Goal: Check status: Check status

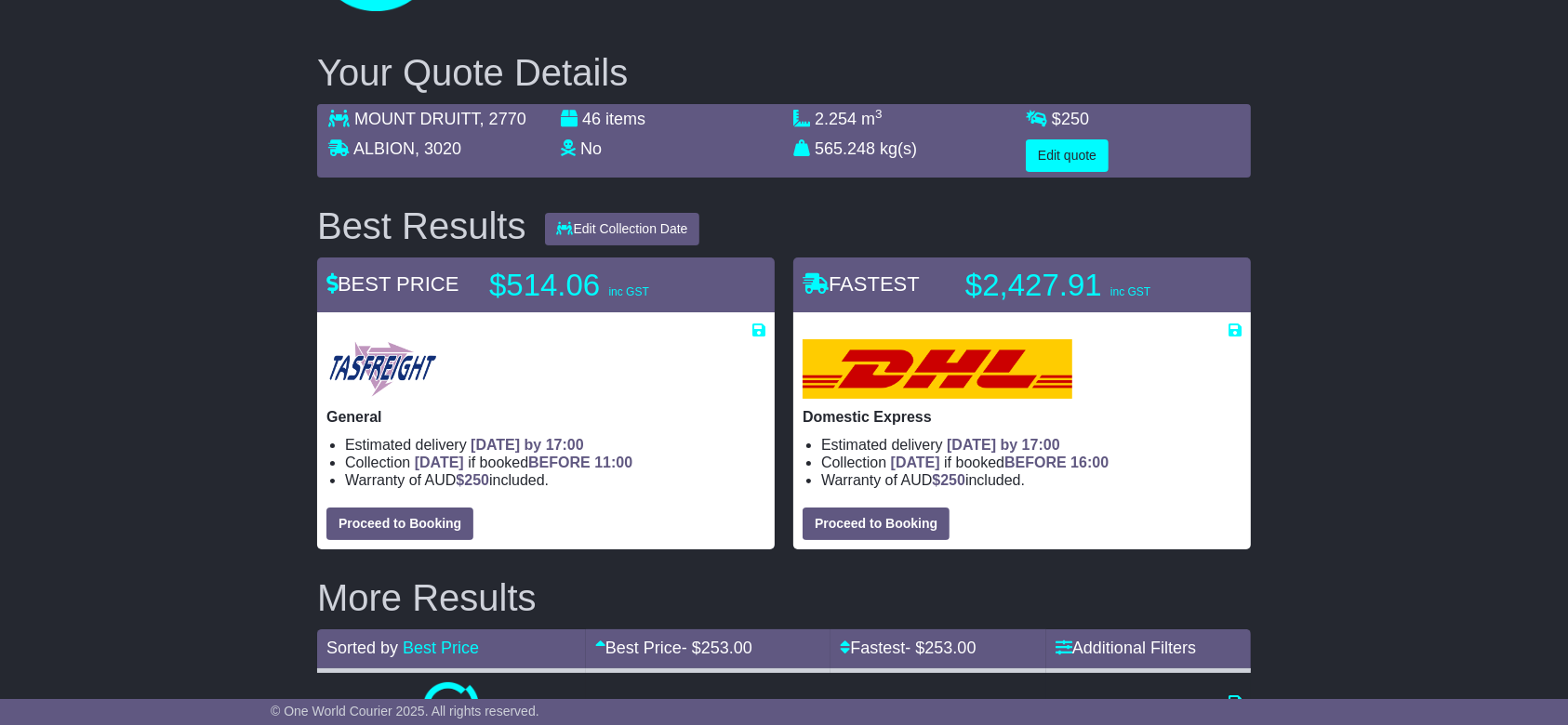
drag, startPoint x: 183, startPoint y: 403, endPoint x: 164, endPoint y: 362, distance: 45.2
click at [409, 529] on button "Proceed to Booking" at bounding box center [400, 523] width 147 height 32
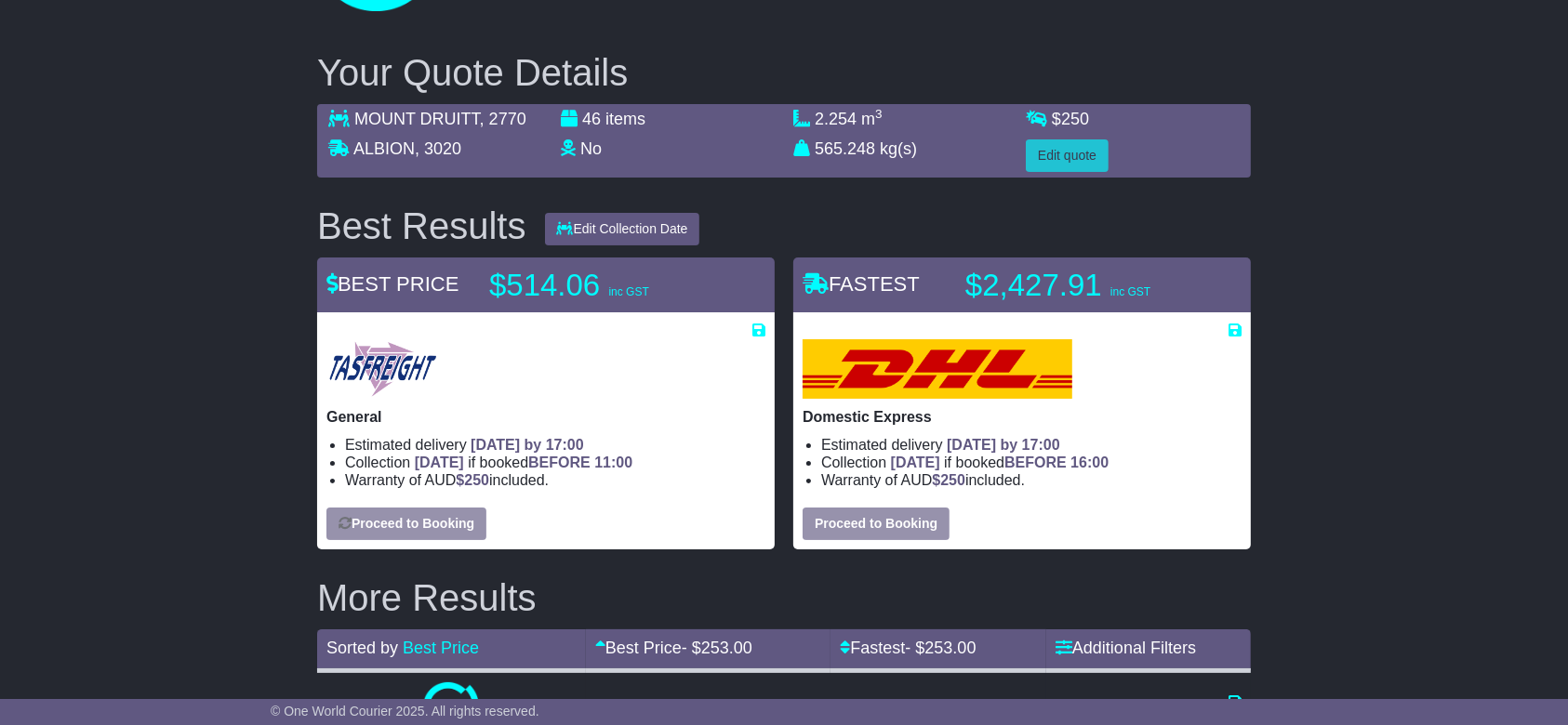
select select "**********"
select select "**"
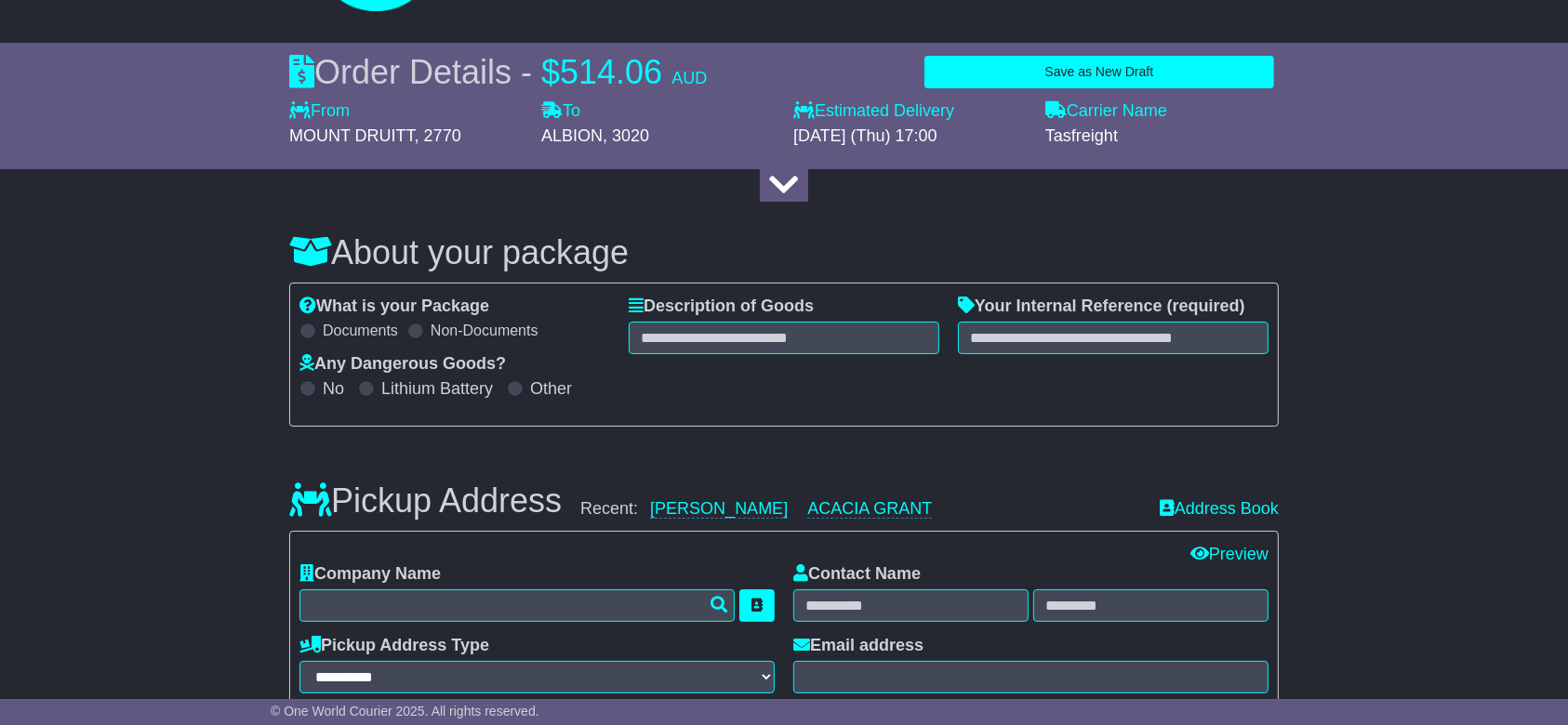
select select
drag, startPoint x: 0, startPoint y: 391, endPoint x: 439, endPoint y: 364, distance: 439.8
click at [1097, 339] on input "text" at bounding box center [1113, 337] width 311 height 32
paste input "**********"
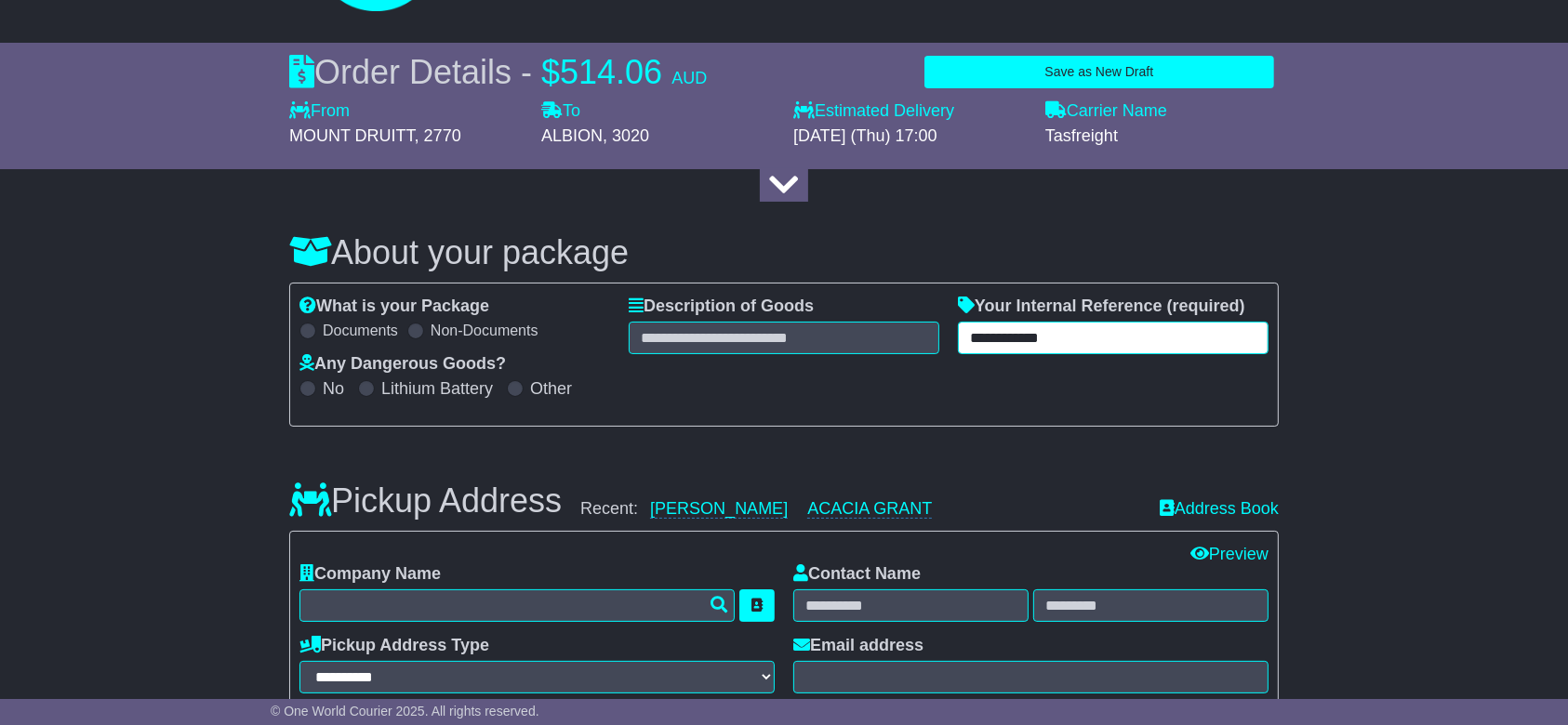
type input "**********"
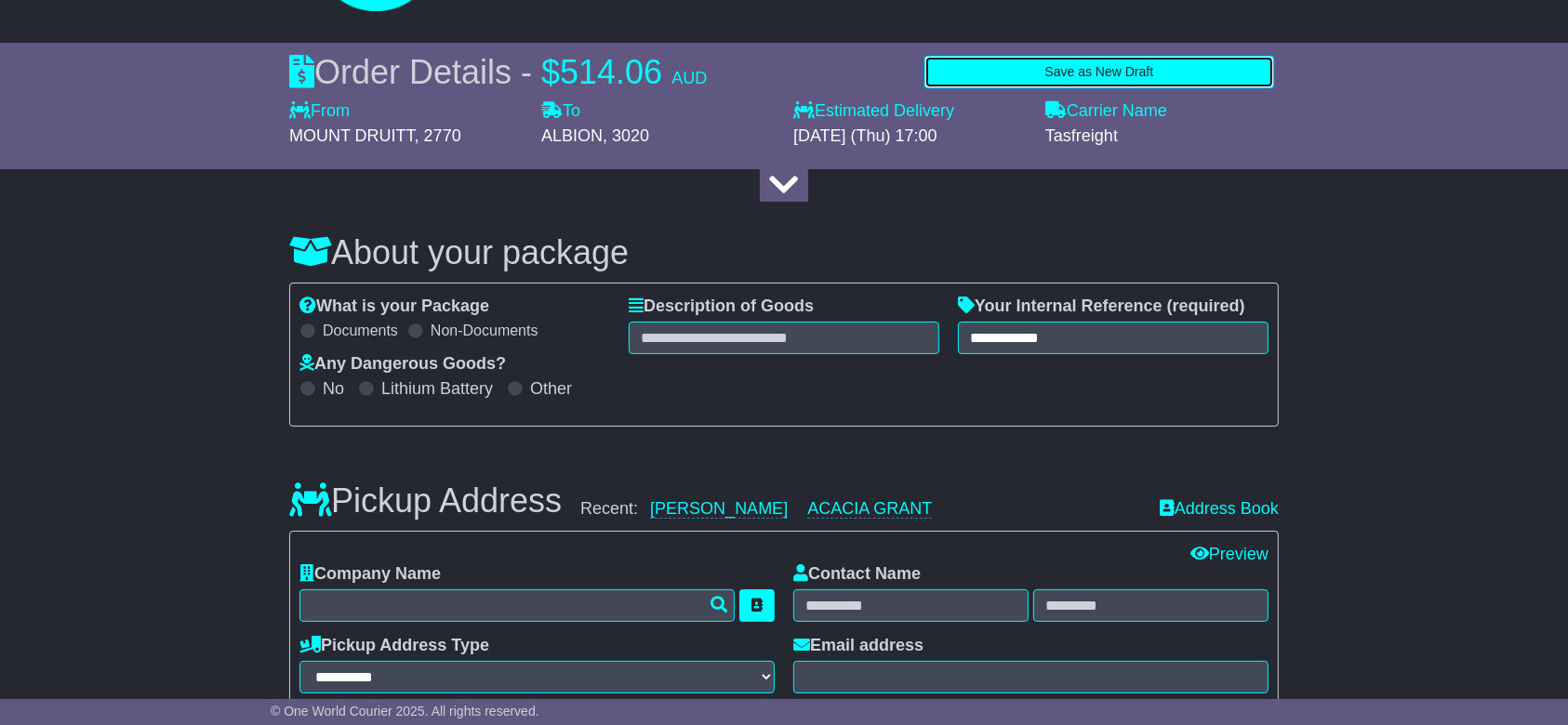
click at [1087, 66] on button "Save as New Draft" at bounding box center [1099, 71] width 350 height 32
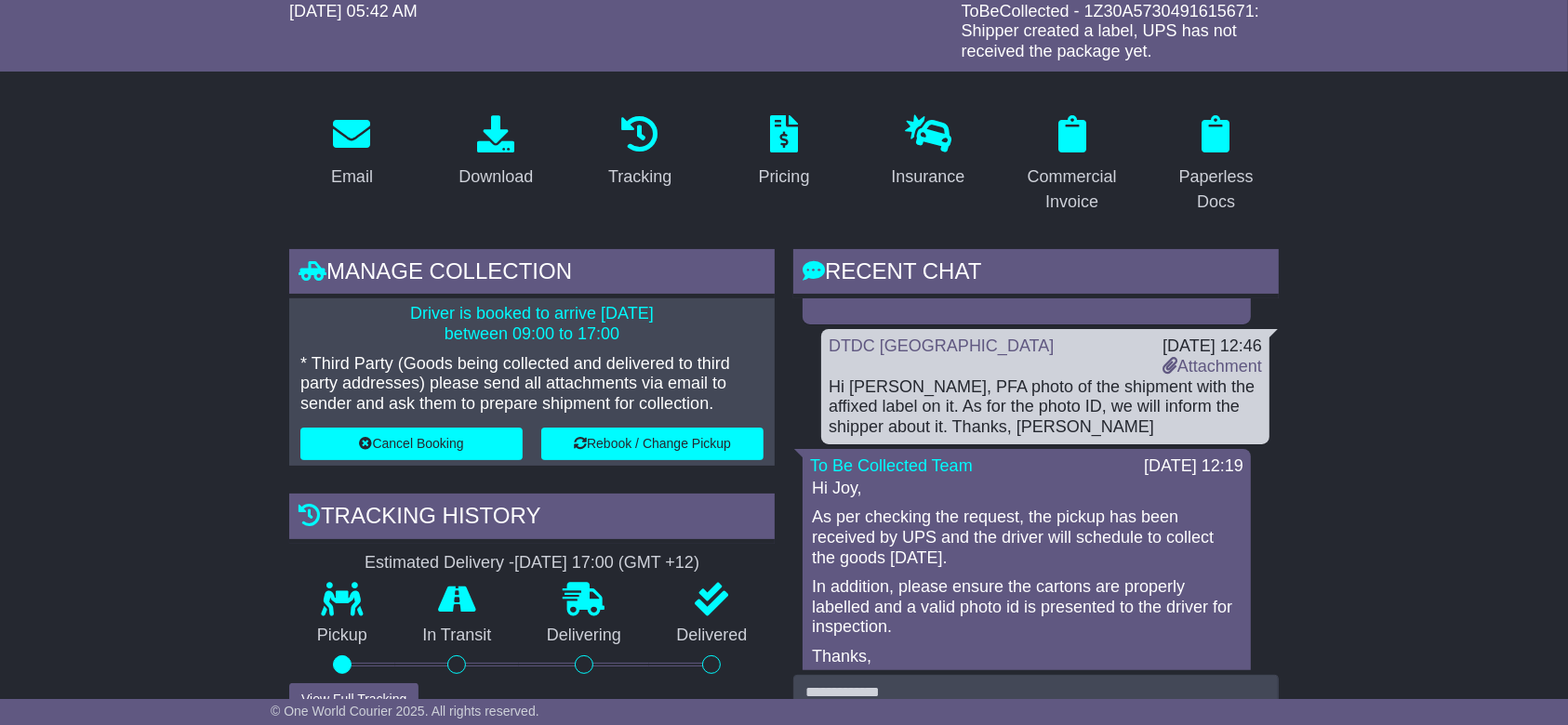
scroll to position [248, 0]
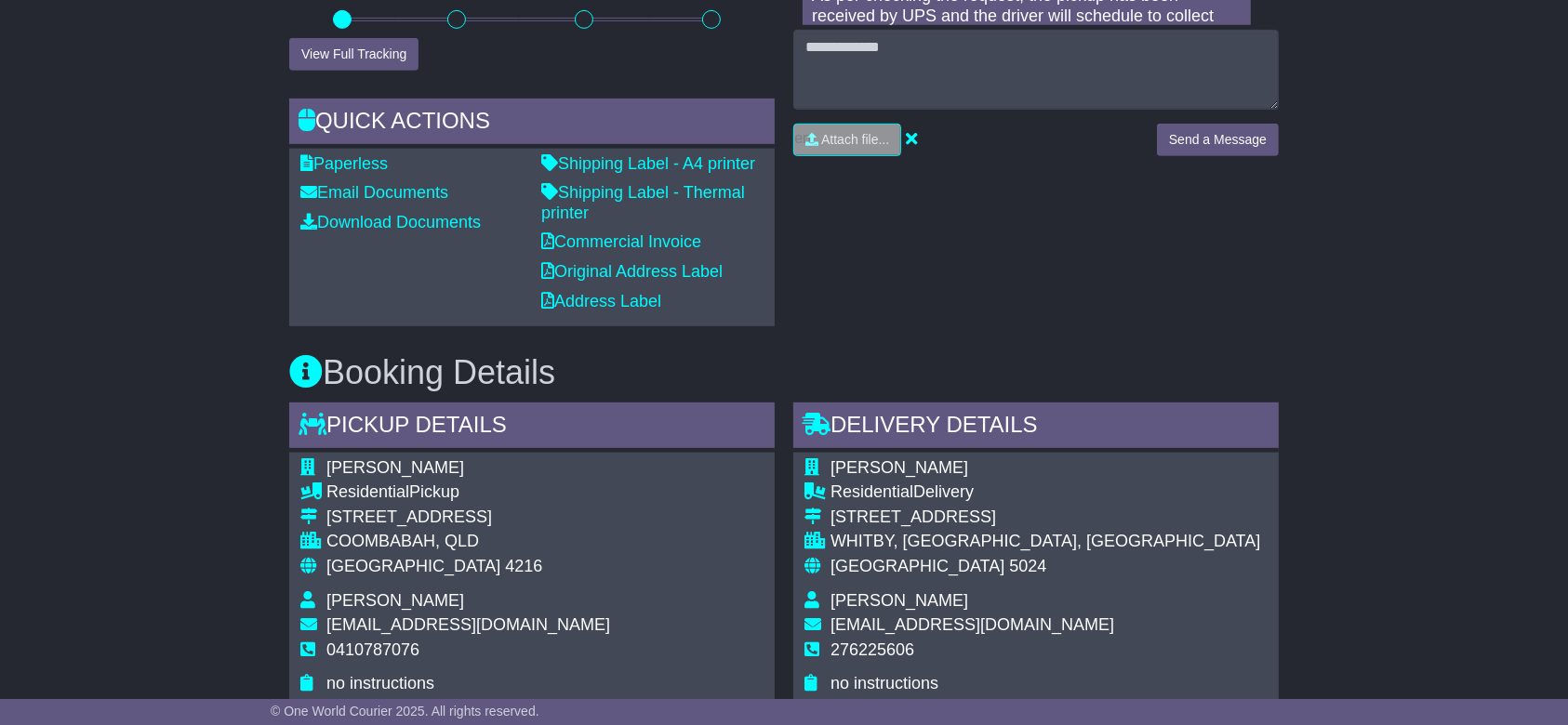
scroll to position [1116, 0]
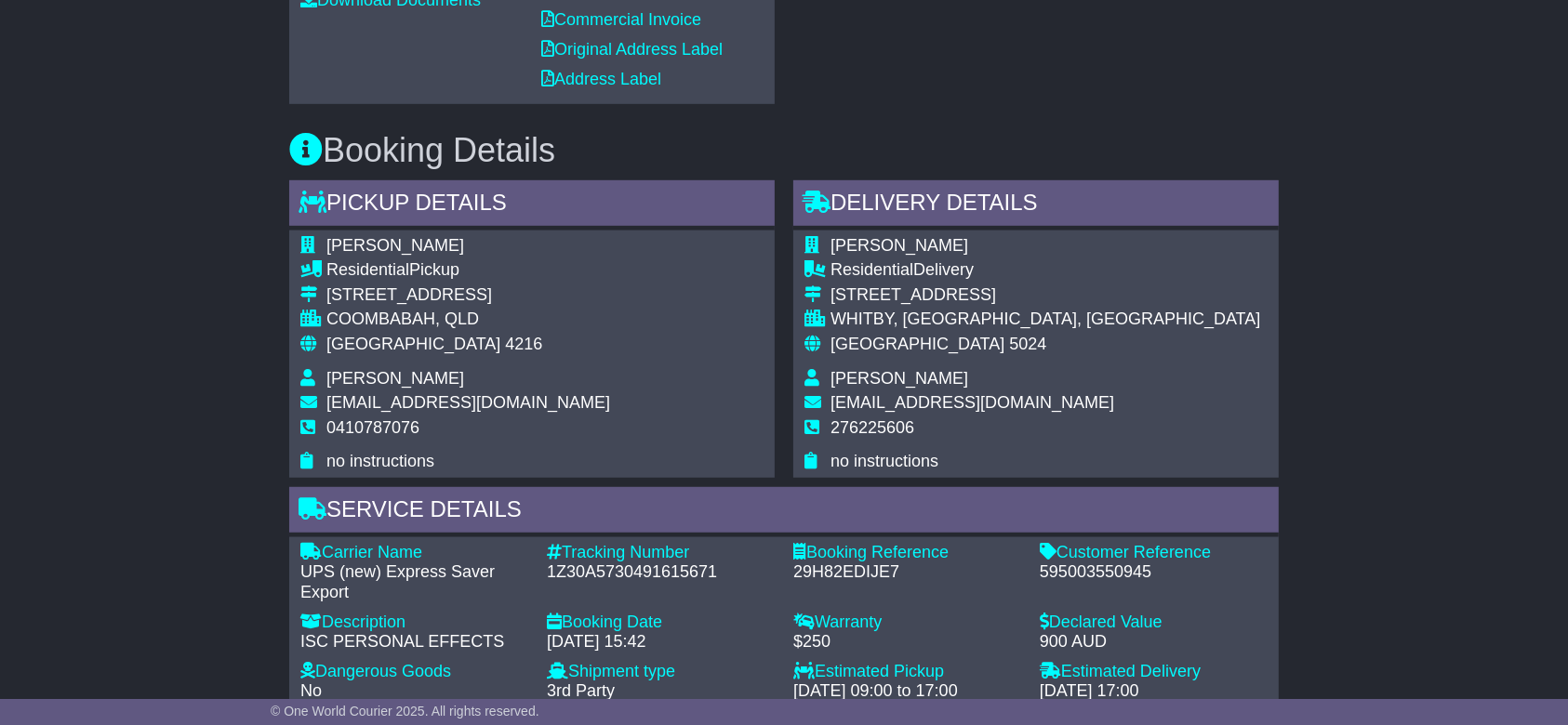
click at [608, 562] on div "1Z30A5730491615671" at bounding box center [661, 572] width 228 height 20
copy div "1Z30A5730491615671"
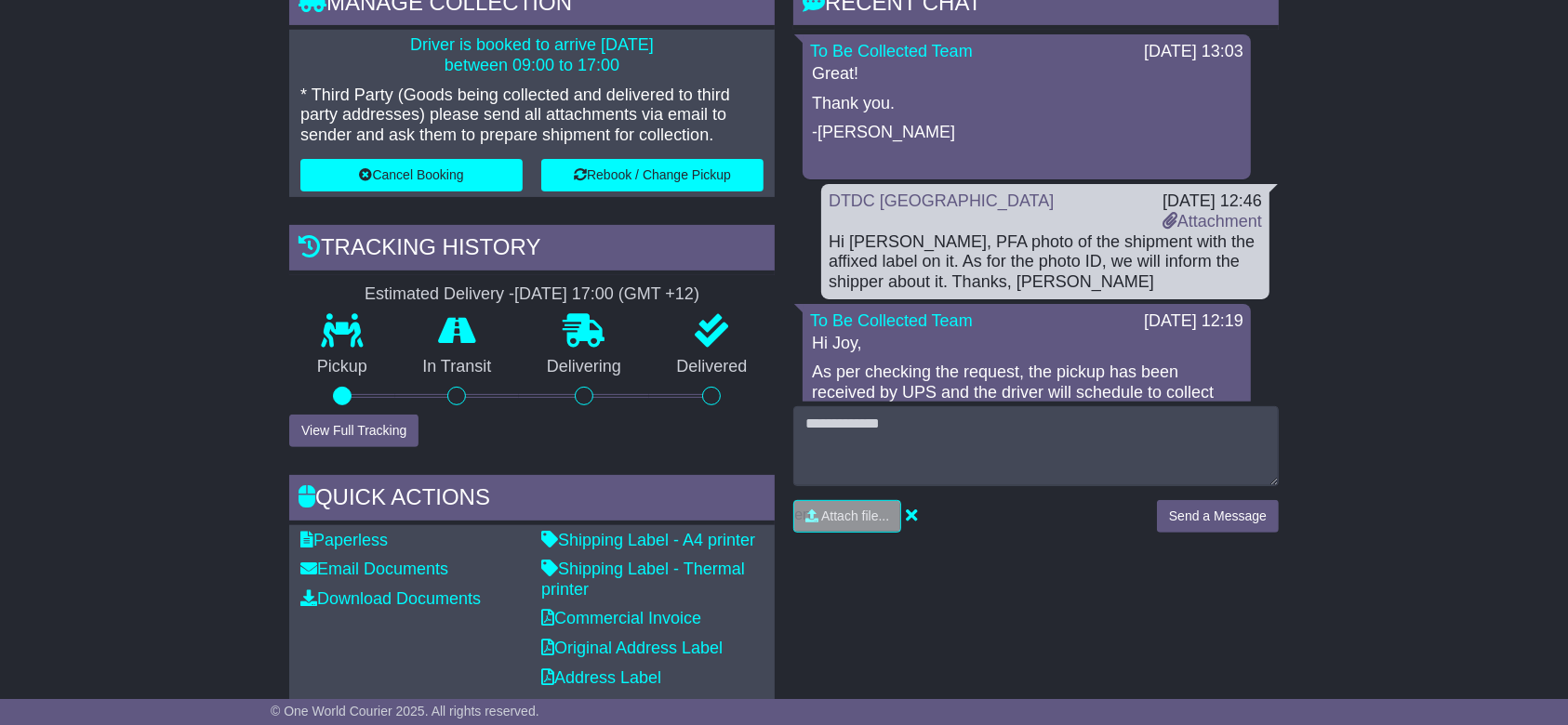
scroll to position [496, 0]
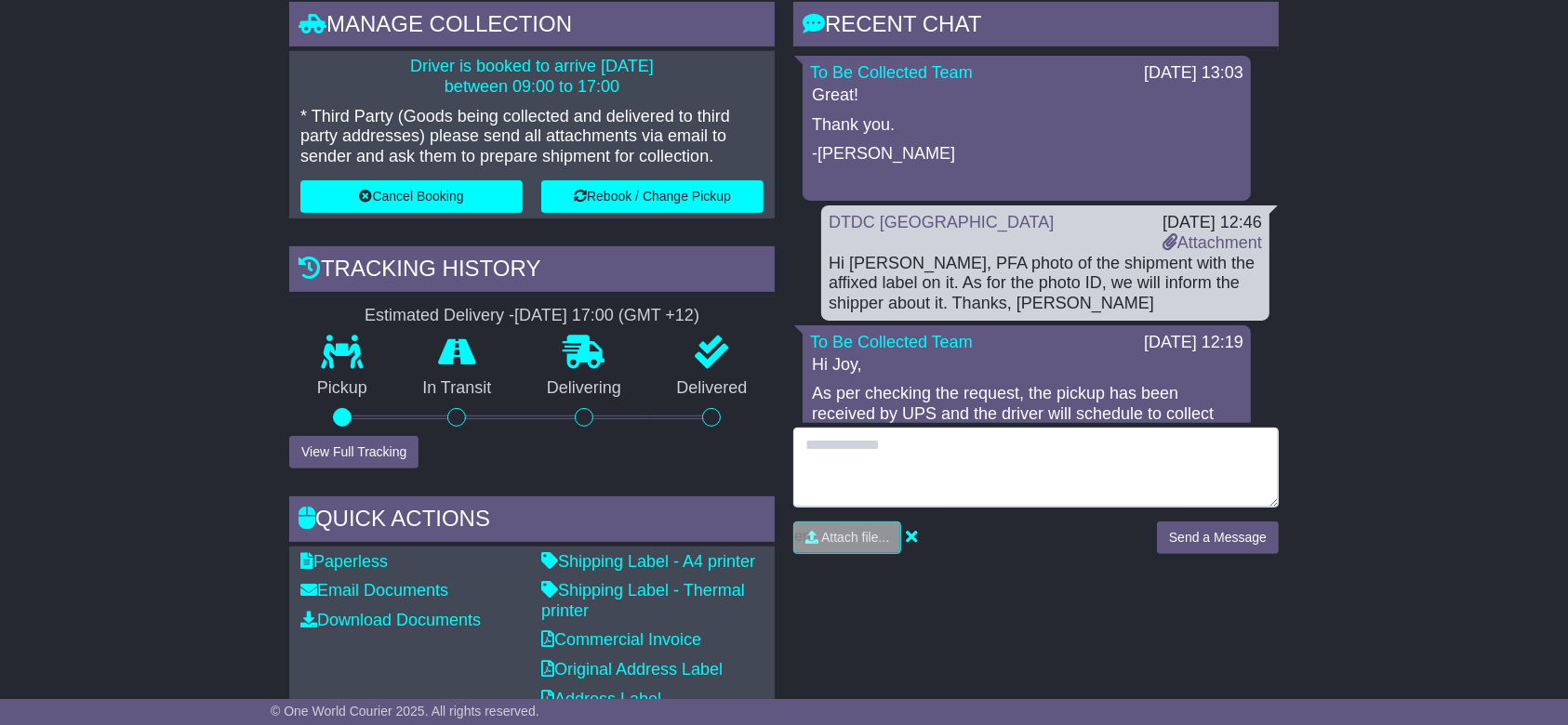
click at [963, 465] on textarea at bounding box center [1036, 468] width 485 height 80
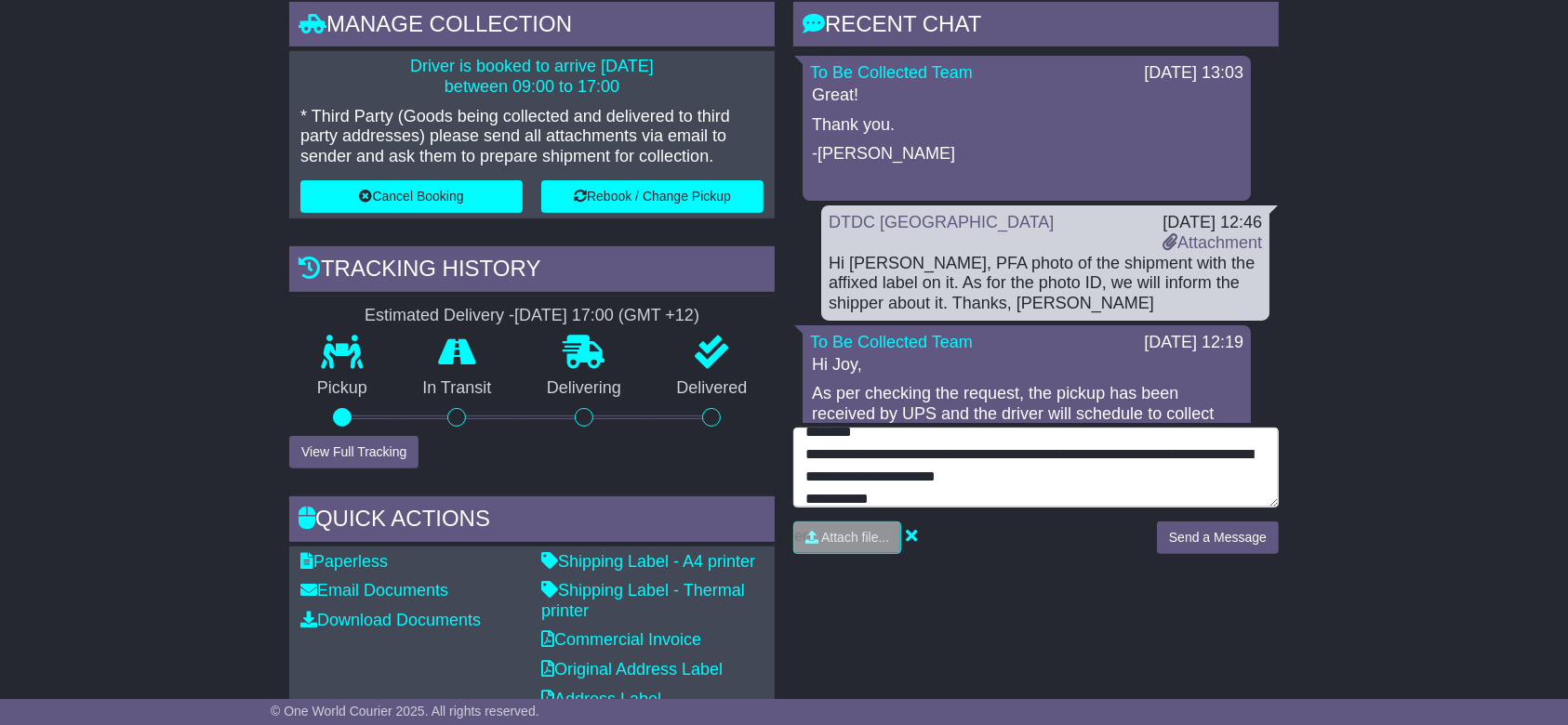
scroll to position [35, 0]
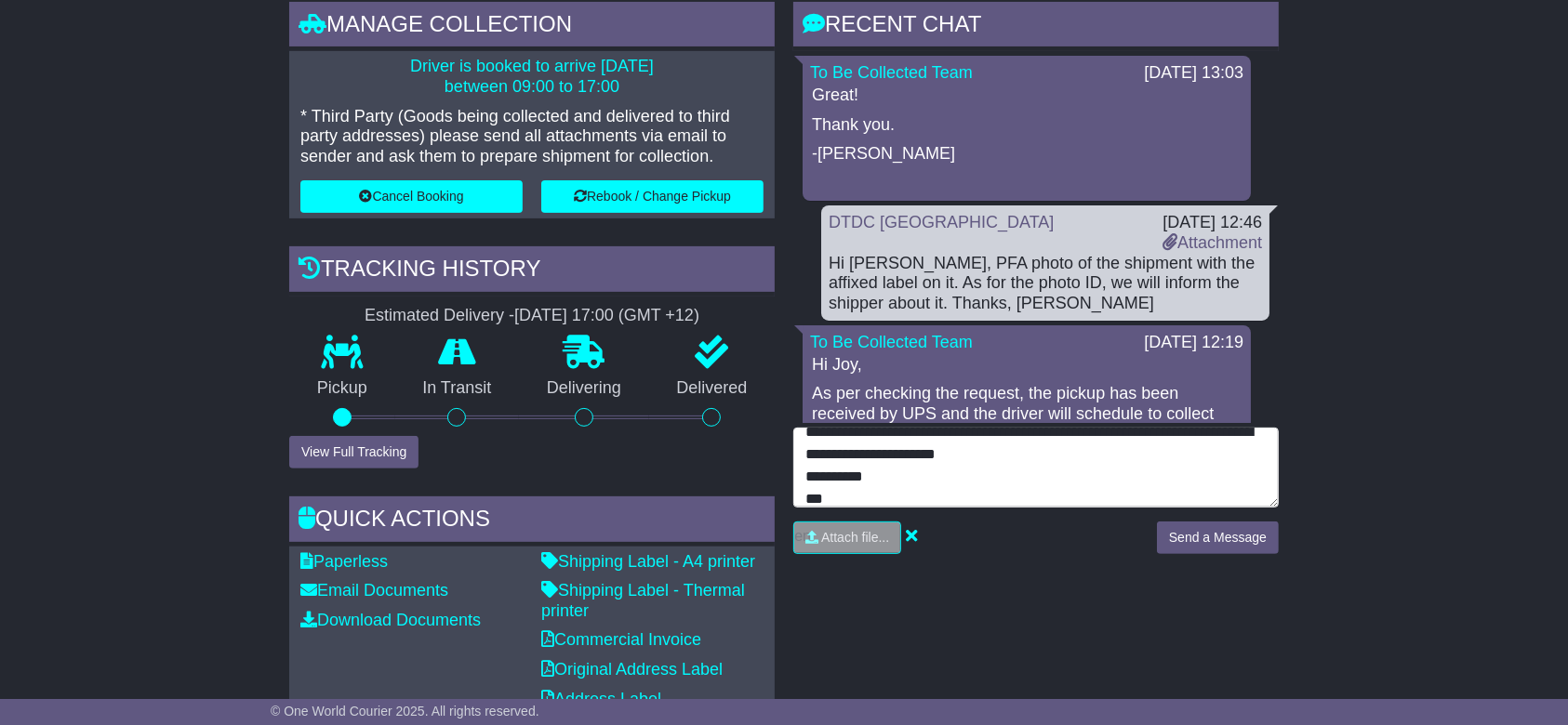
type textarea "**********"
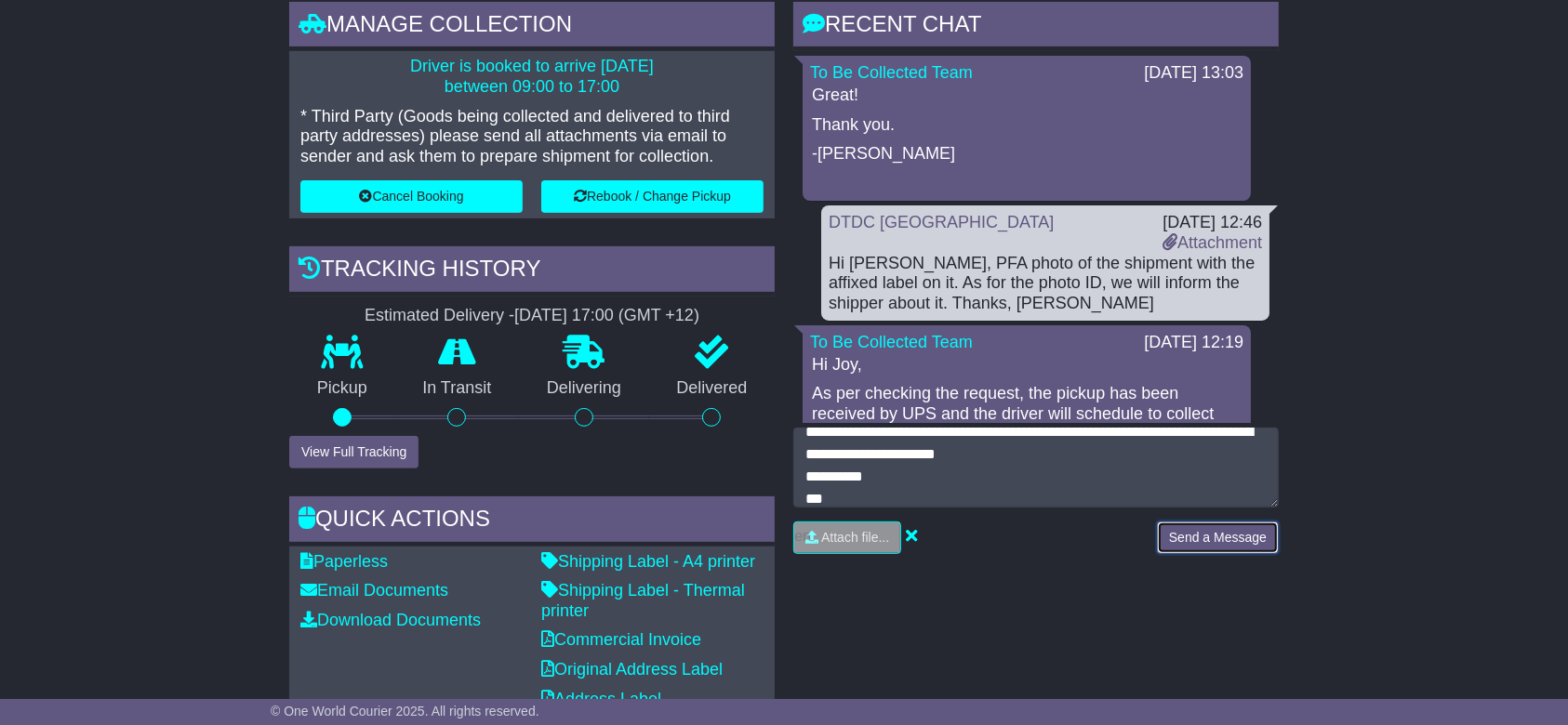
click at [1198, 538] on button "Send a Message" at bounding box center [1217, 537] width 122 height 32
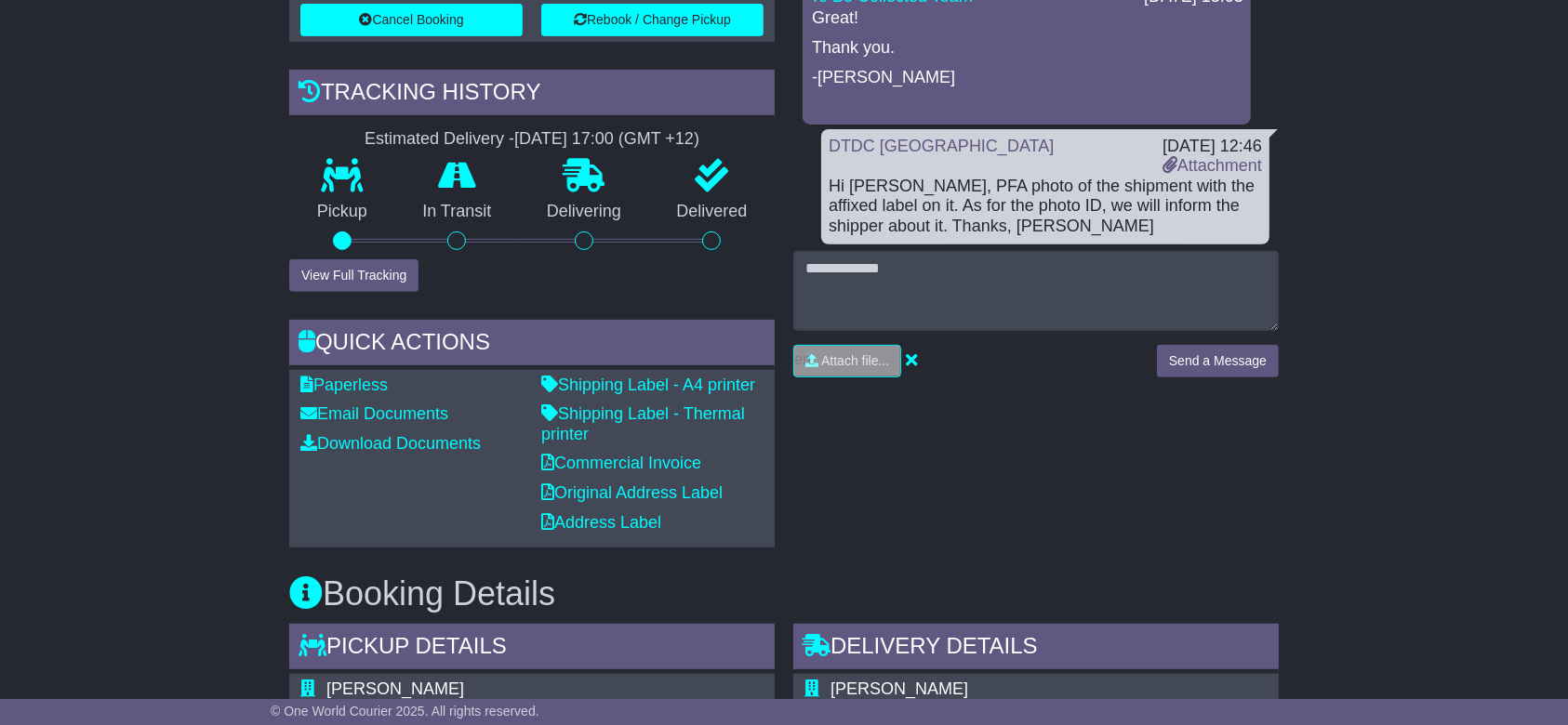
scroll to position [496, 0]
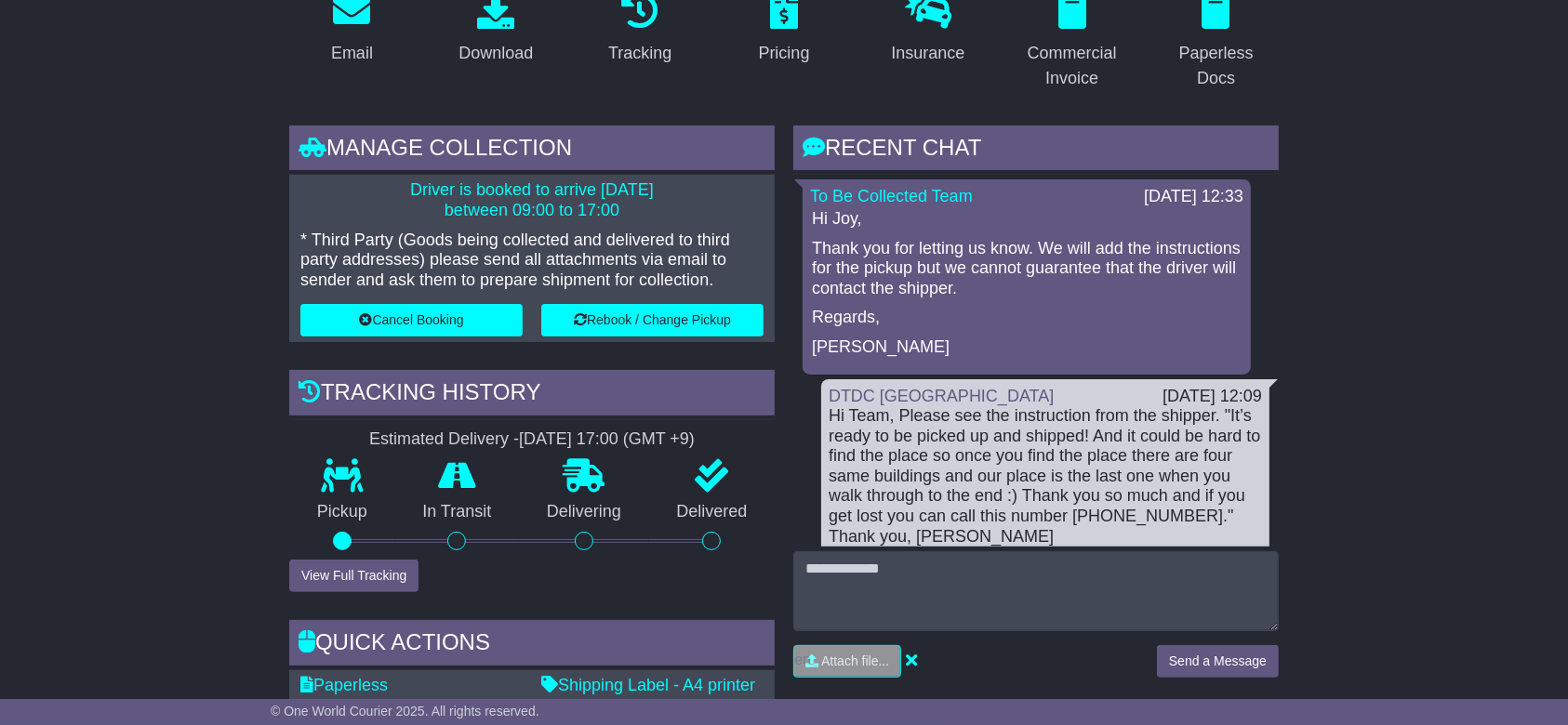
drag, startPoint x: 147, startPoint y: 286, endPoint x: 164, endPoint y: 153, distance: 134.1
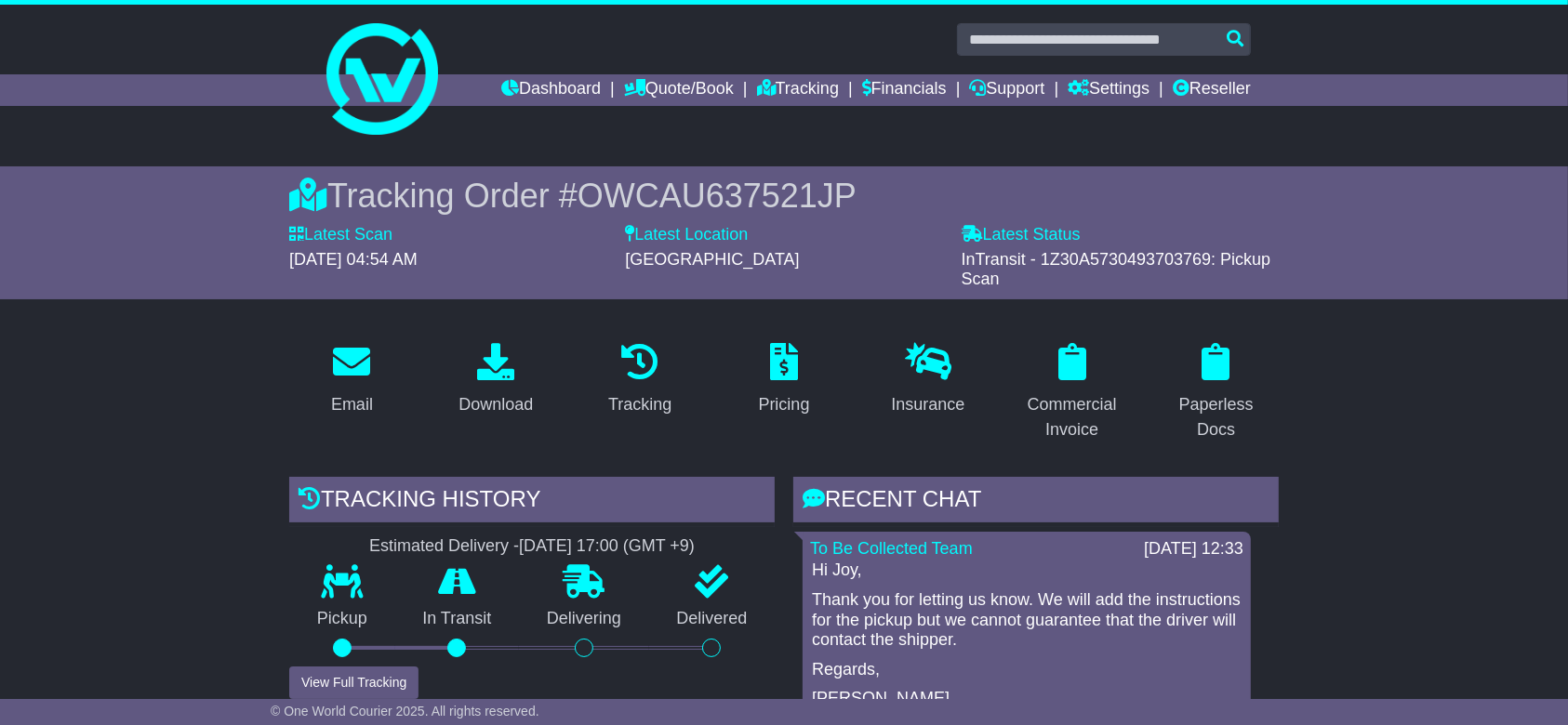
scroll to position [351, 0]
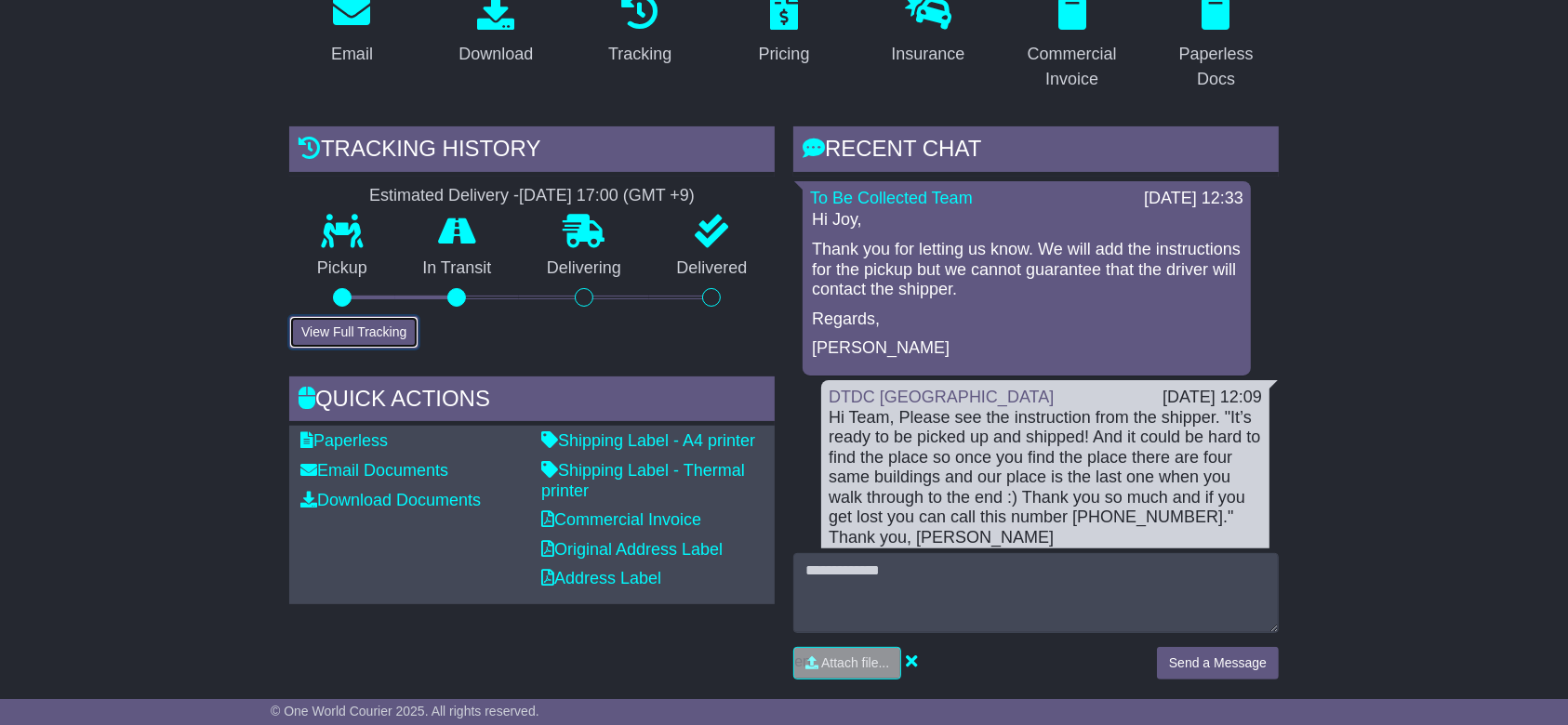
click at [374, 329] on button "View Full Tracking" at bounding box center [354, 331] width 130 height 32
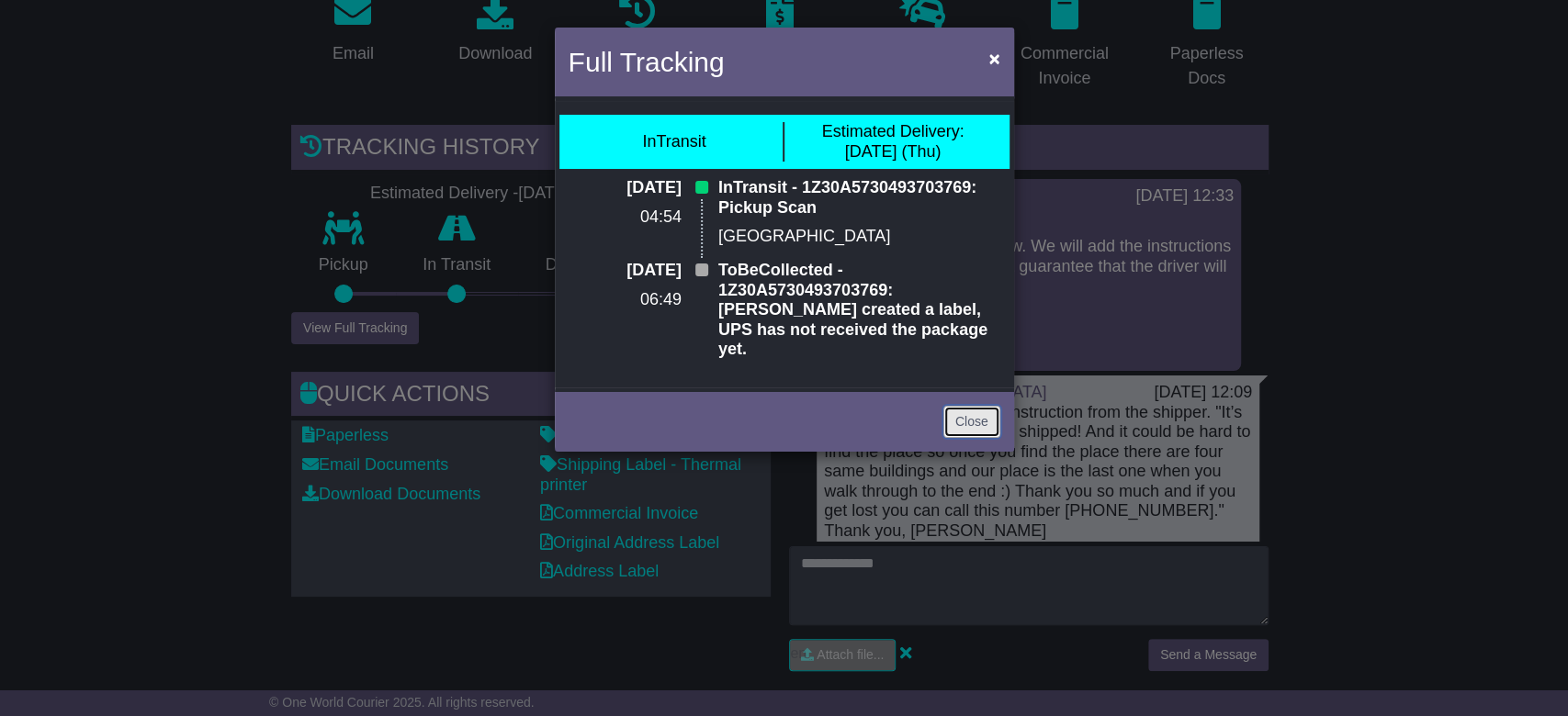
drag, startPoint x: 963, startPoint y: 400, endPoint x: 1027, endPoint y: 394, distance: 64.3
click at [962, 406] on link "Close" at bounding box center [971, 422] width 57 height 32
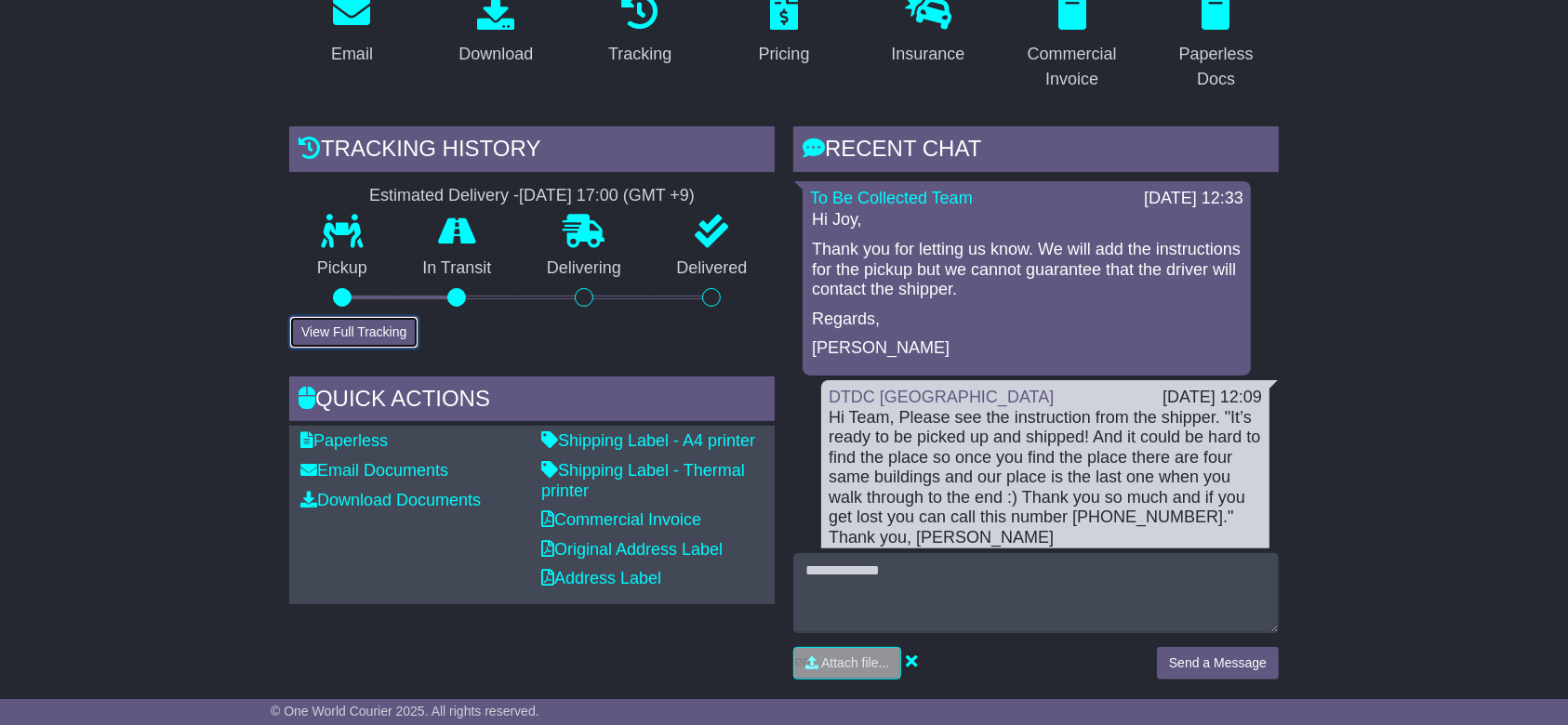
click at [396, 329] on button "View Full Tracking" at bounding box center [354, 331] width 130 height 32
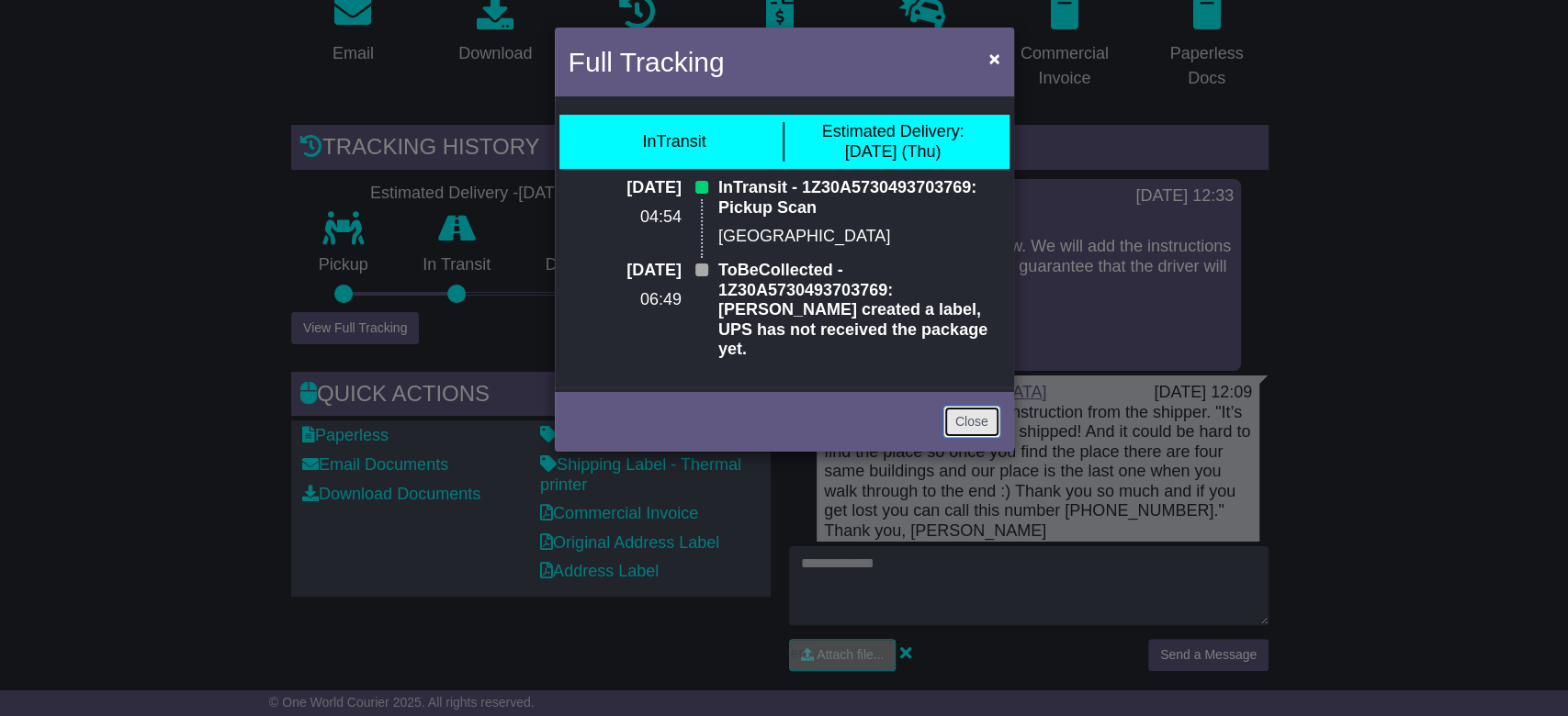
drag, startPoint x: 950, startPoint y: 403, endPoint x: 875, endPoint y: 393, distance: 75.7
click at [951, 406] on link "Close" at bounding box center [971, 422] width 57 height 32
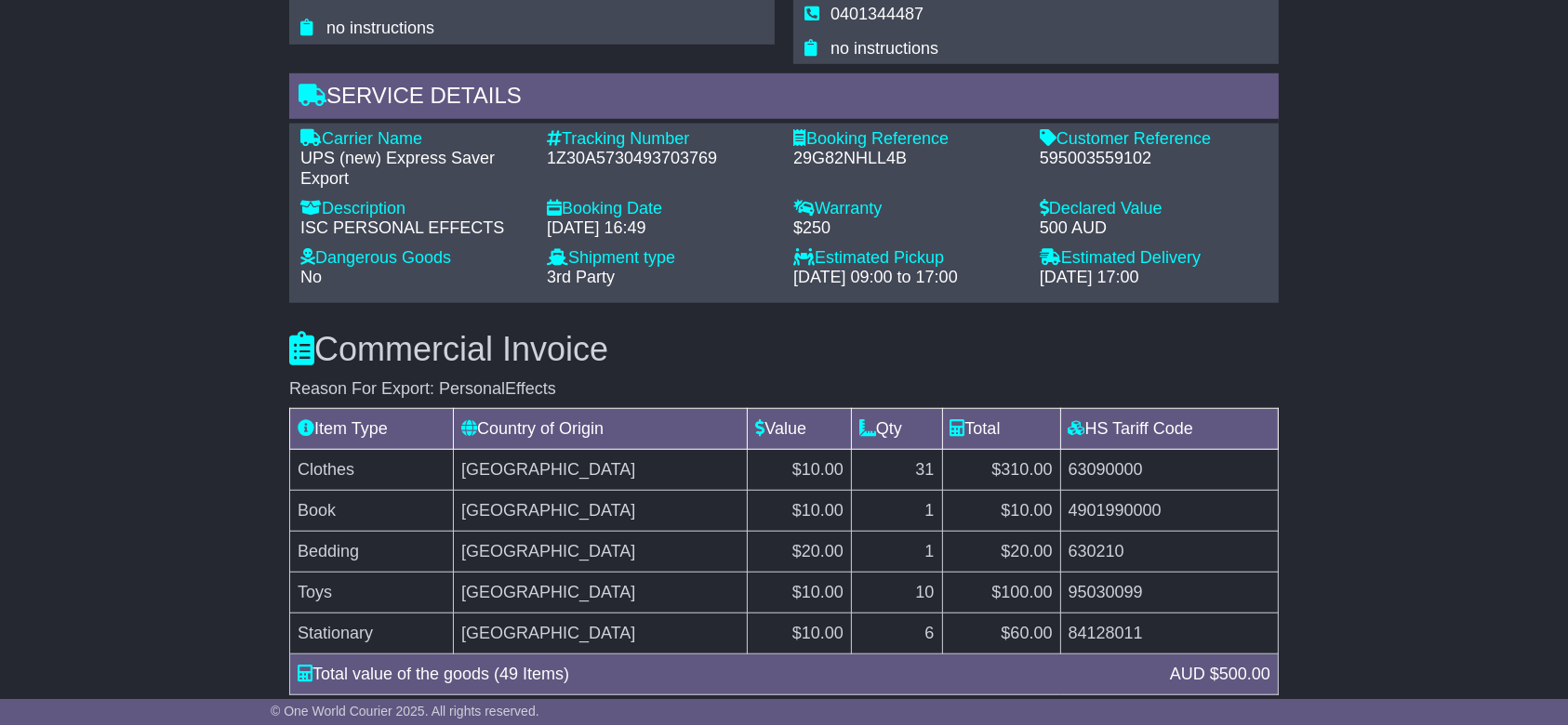
scroll to position [1094, 0]
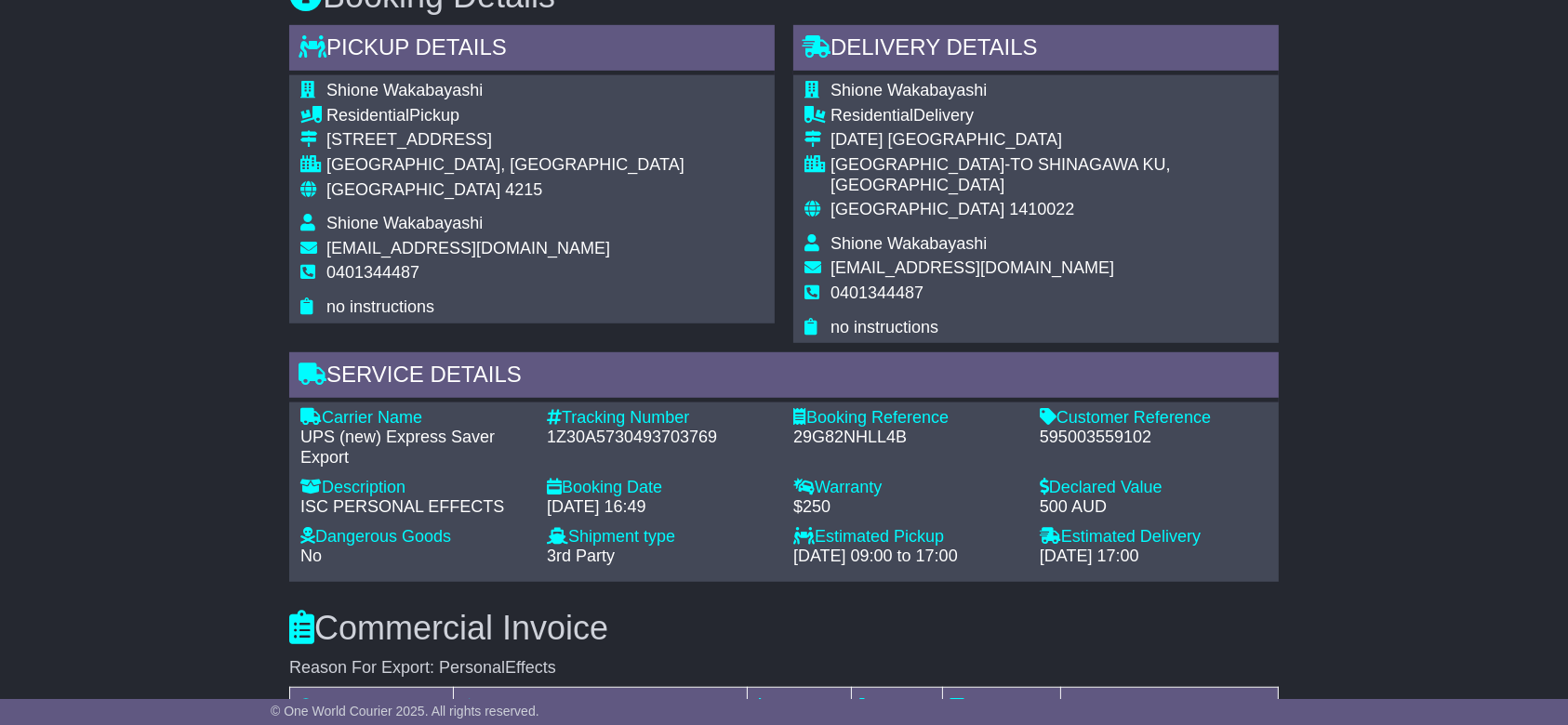
click at [219, 280] on div "Email Download Tracking Pricing Insurance" at bounding box center [784, 447] width 1568 height 2429
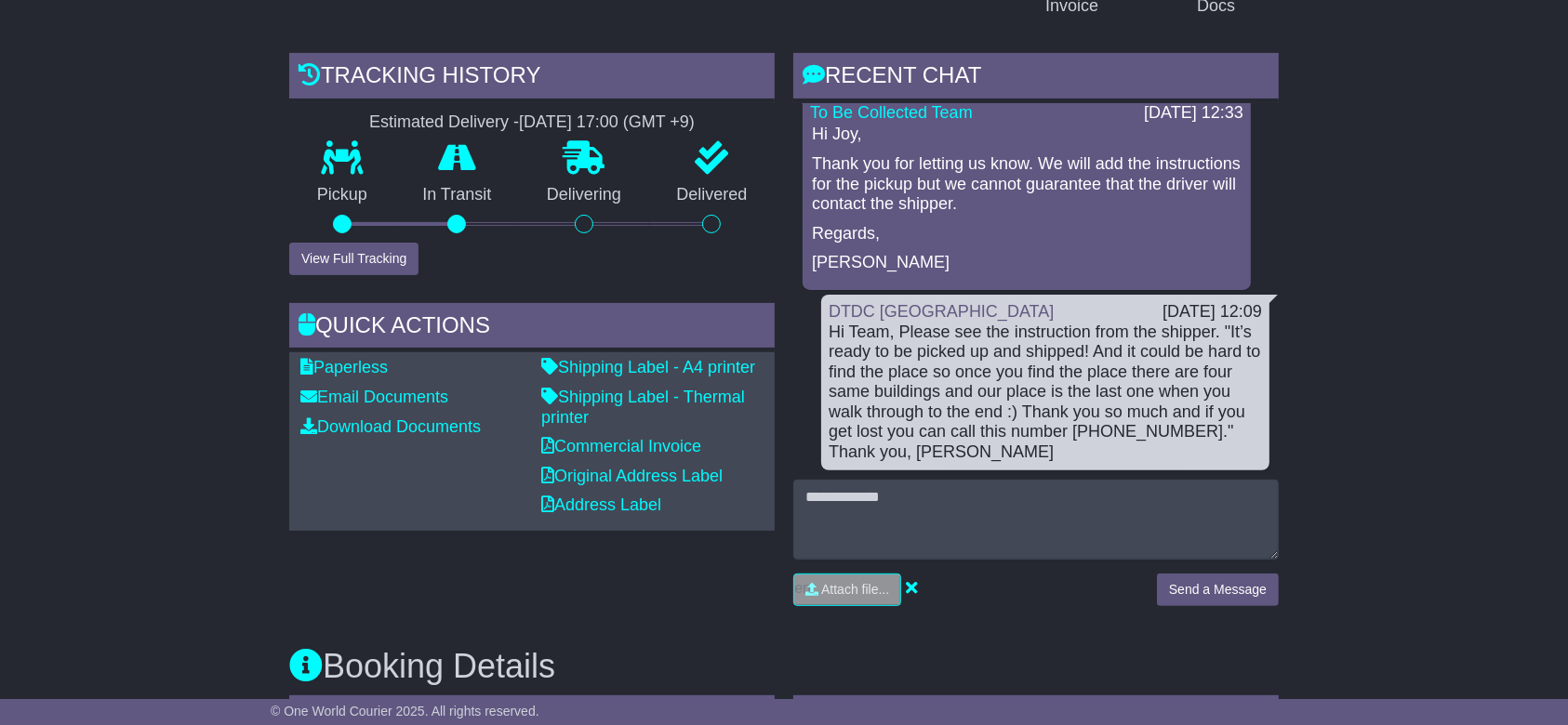
scroll to position [476, 0]
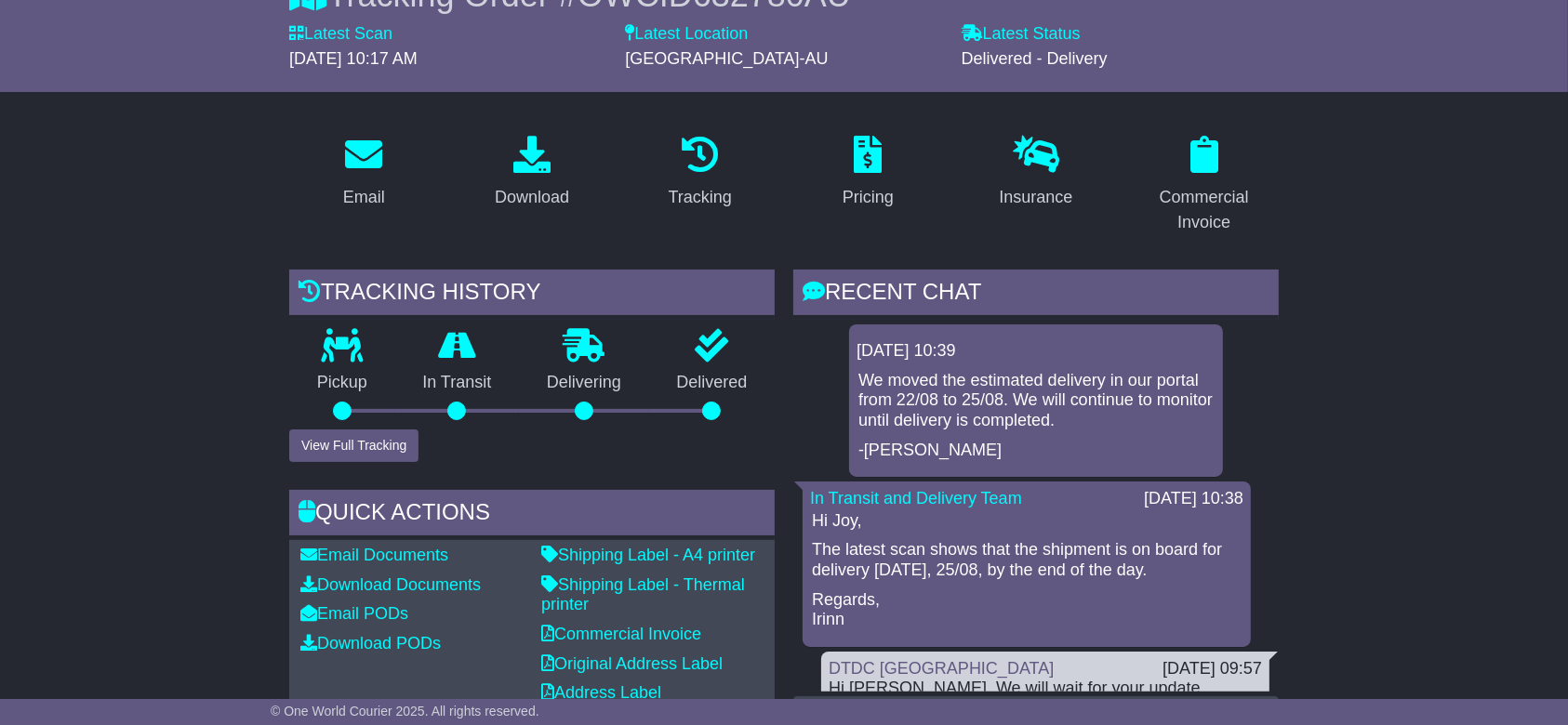
scroll to position [124, 0]
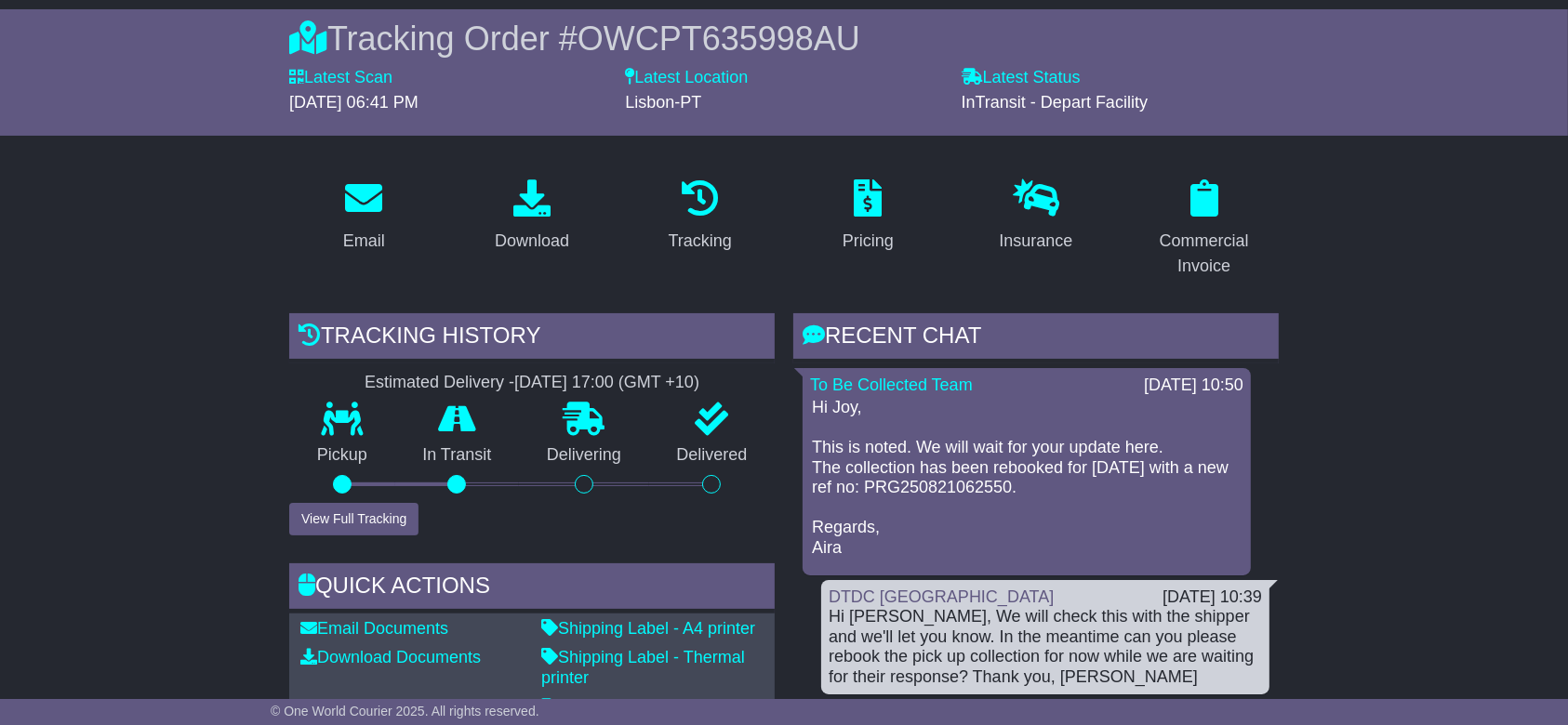
scroll to position [248, 0]
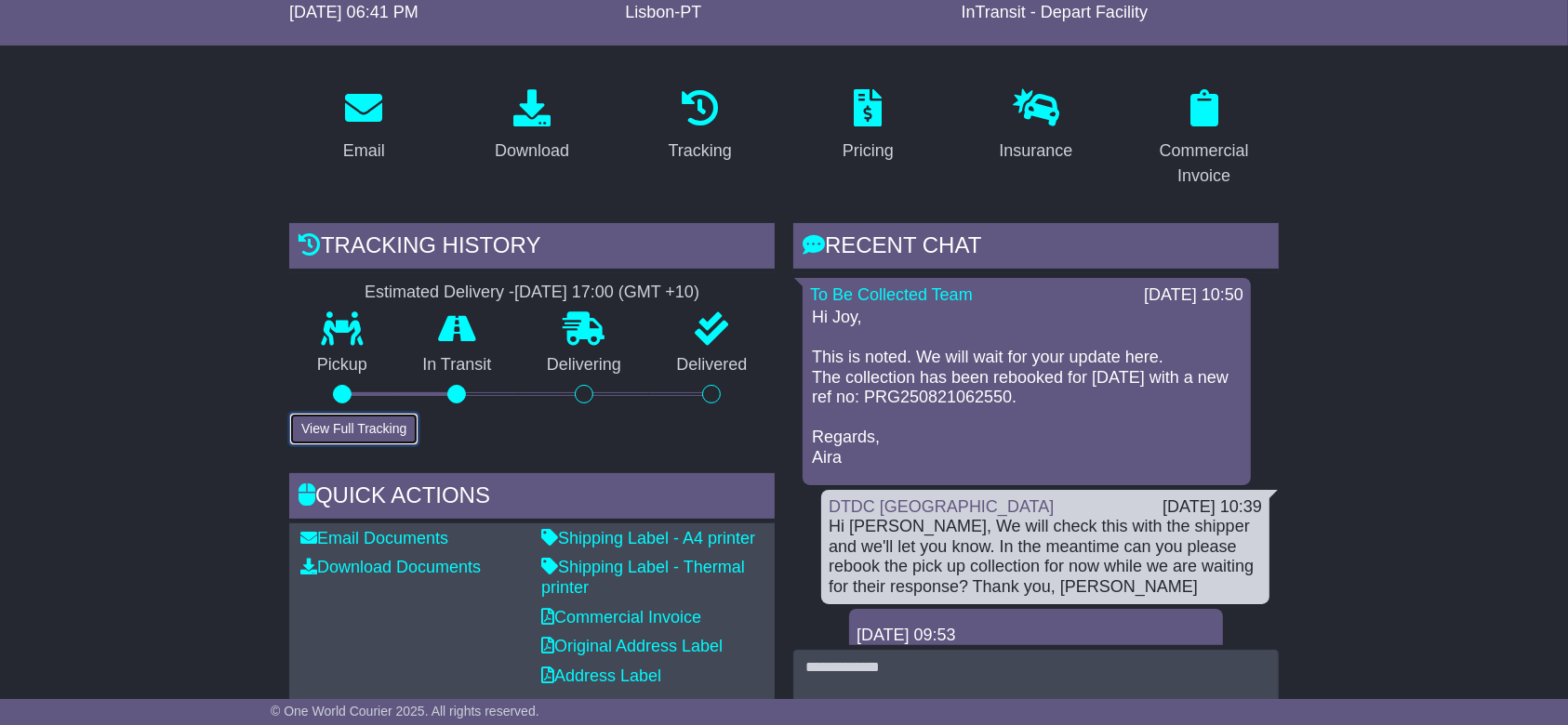
click at [372, 428] on button "View Full Tracking" at bounding box center [354, 429] width 130 height 32
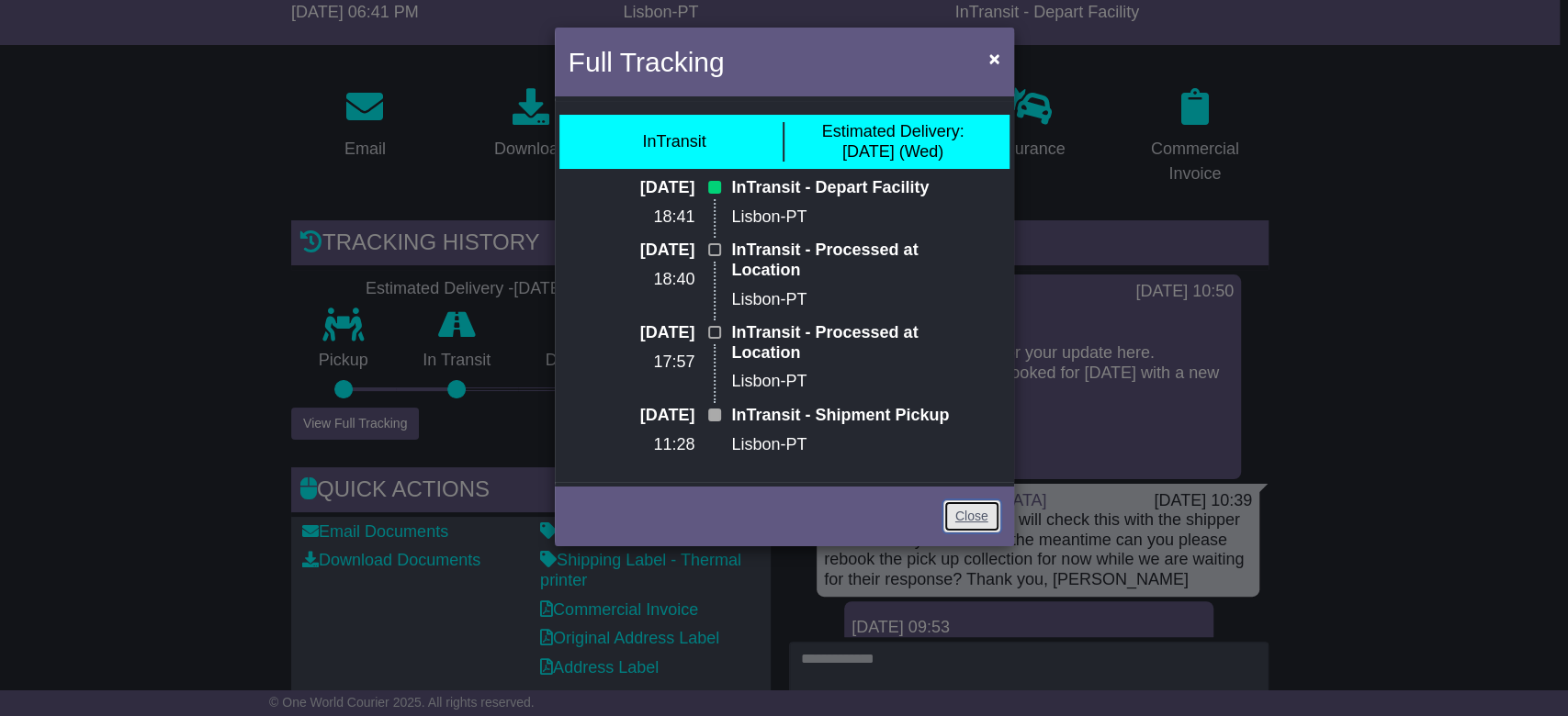
click at [968, 524] on link "Close" at bounding box center [971, 516] width 57 height 32
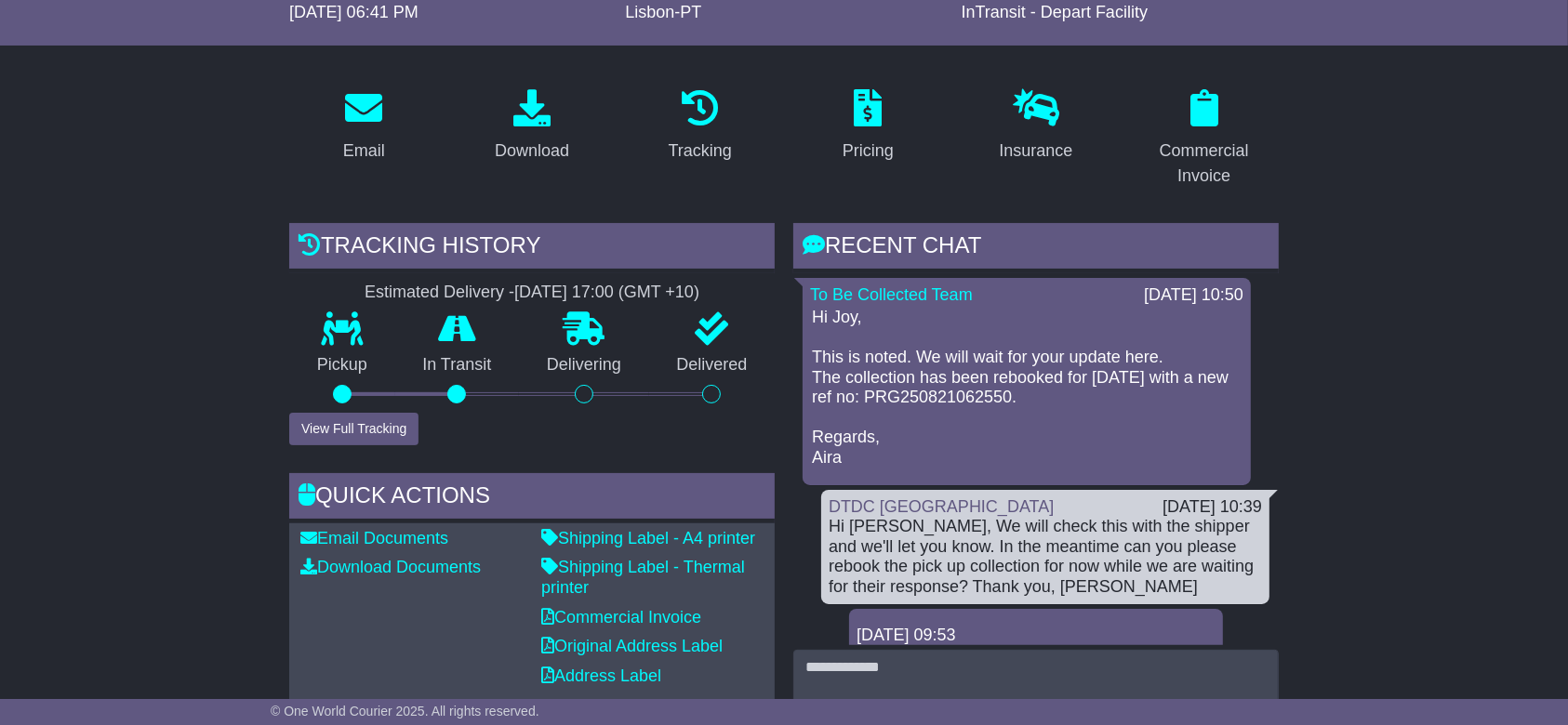
drag, startPoint x: 195, startPoint y: 418, endPoint x: 213, endPoint y: 439, distance: 27.7
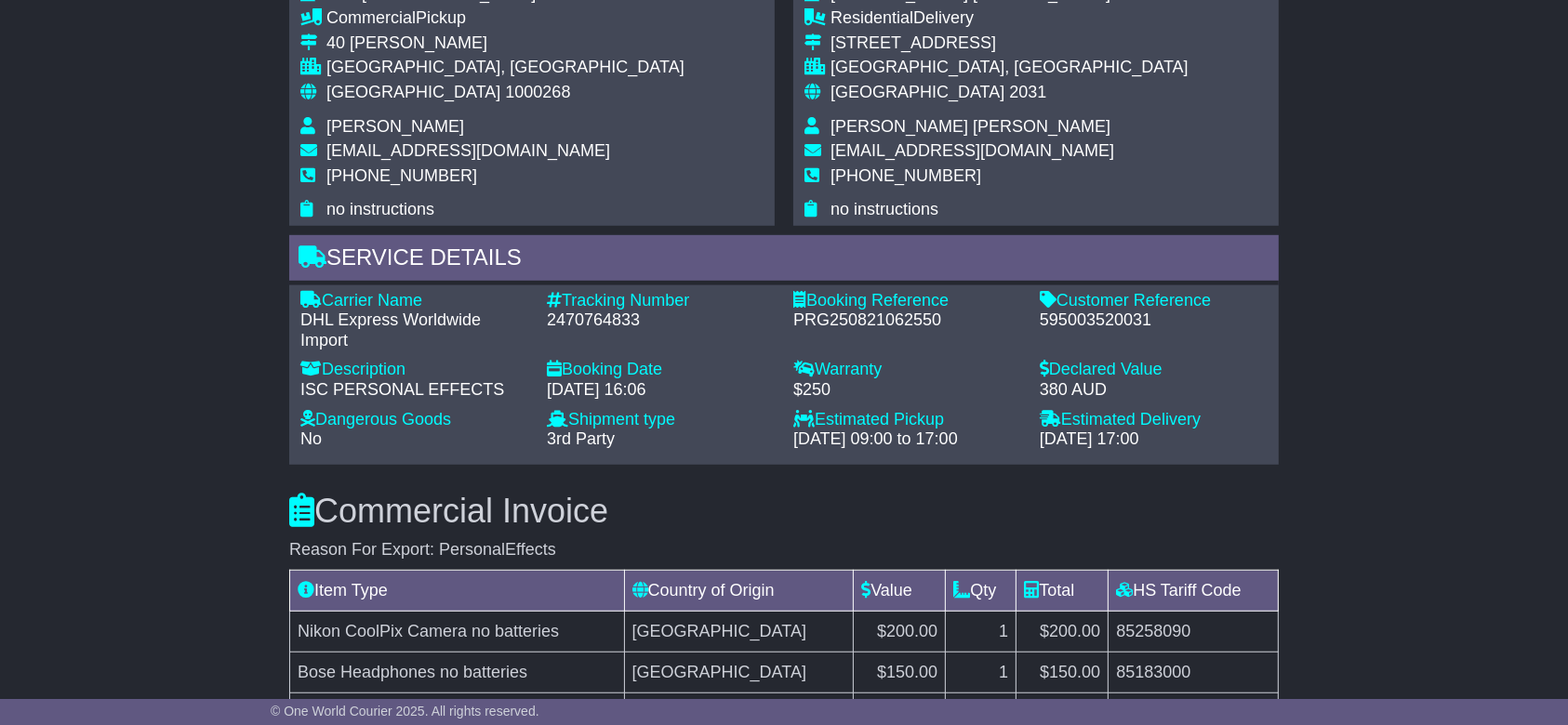
scroll to position [1363, 0]
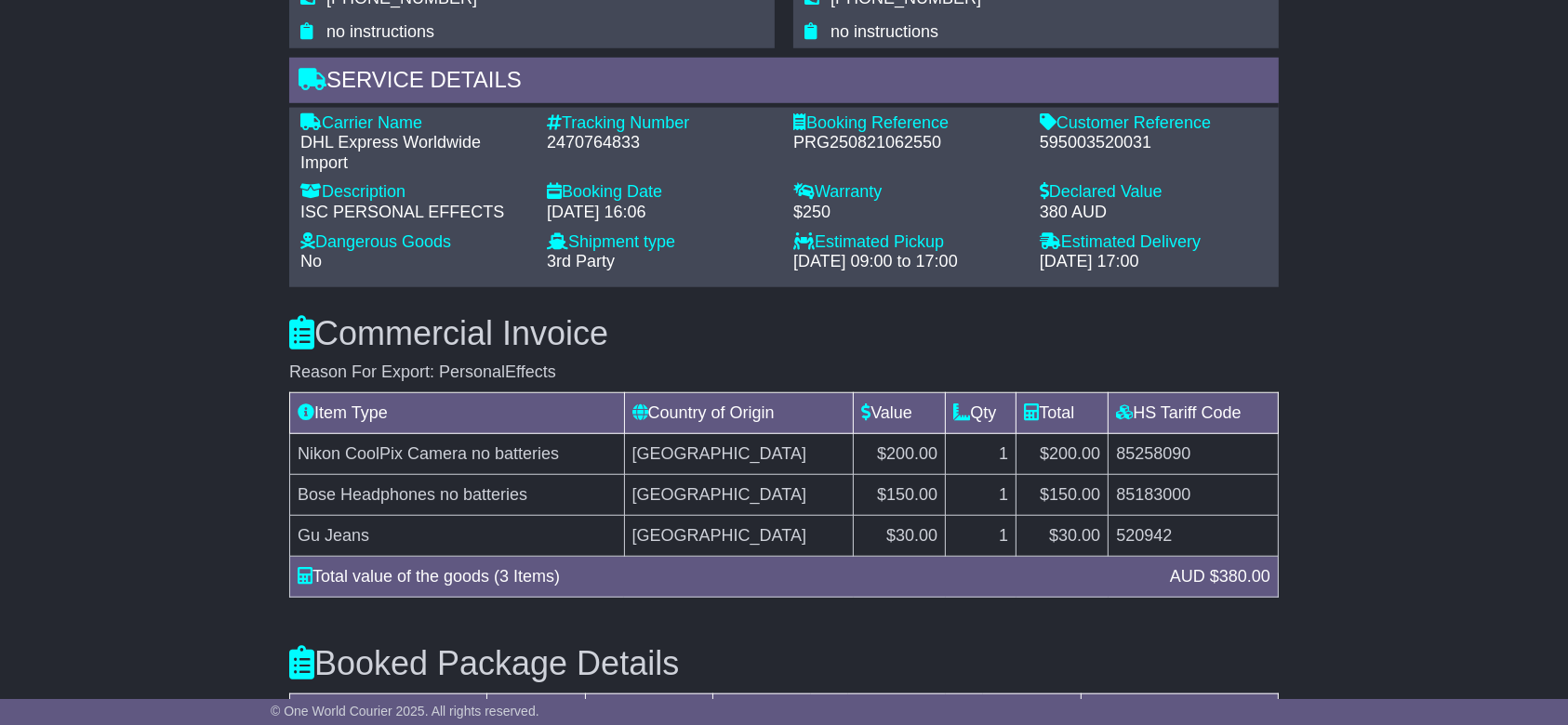
click at [133, 243] on div "Email Download Tracking Pricing Insurance" at bounding box center [784, 100] width 1568 height 2286
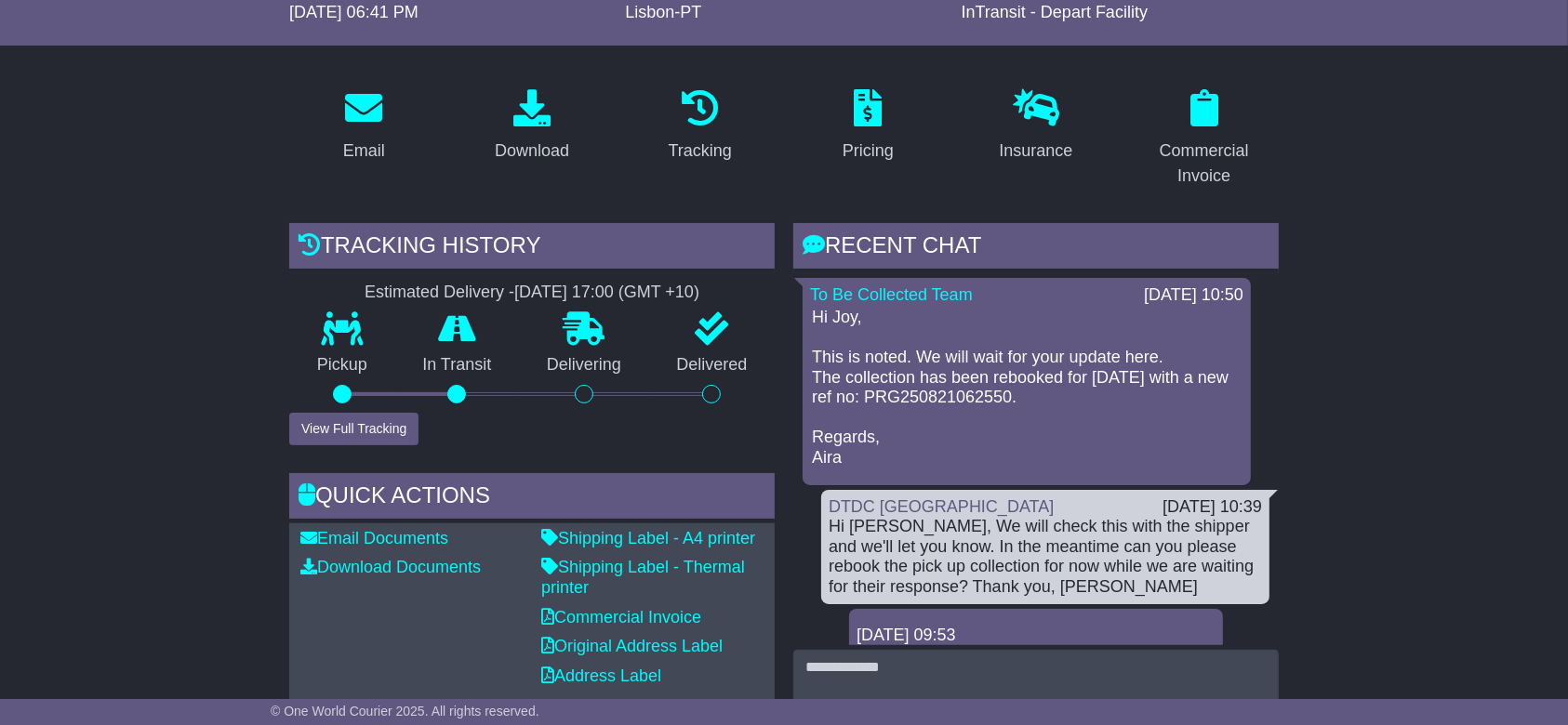
scroll to position [124, 0]
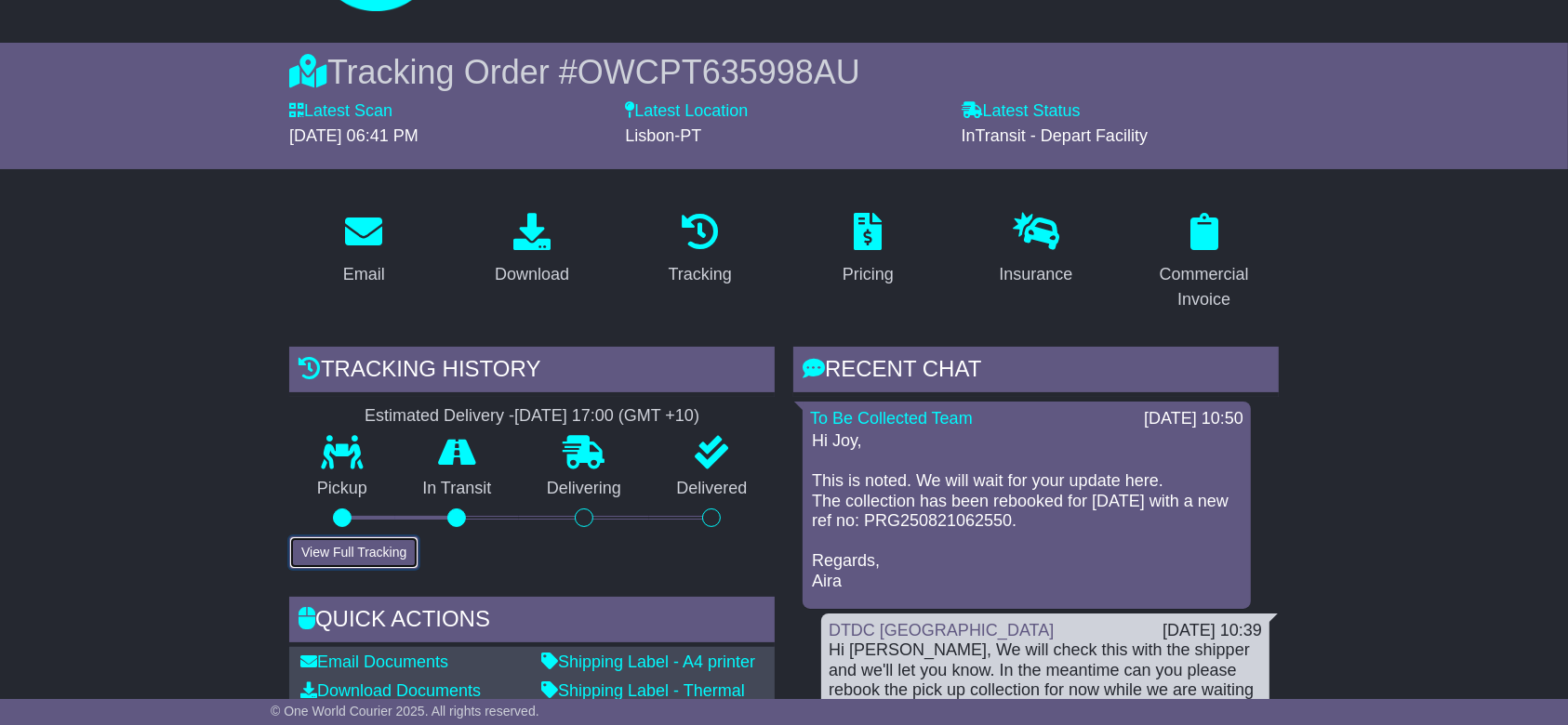
click at [378, 557] on button "View Full Tracking" at bounding box center [354, 553] width 130 height 32
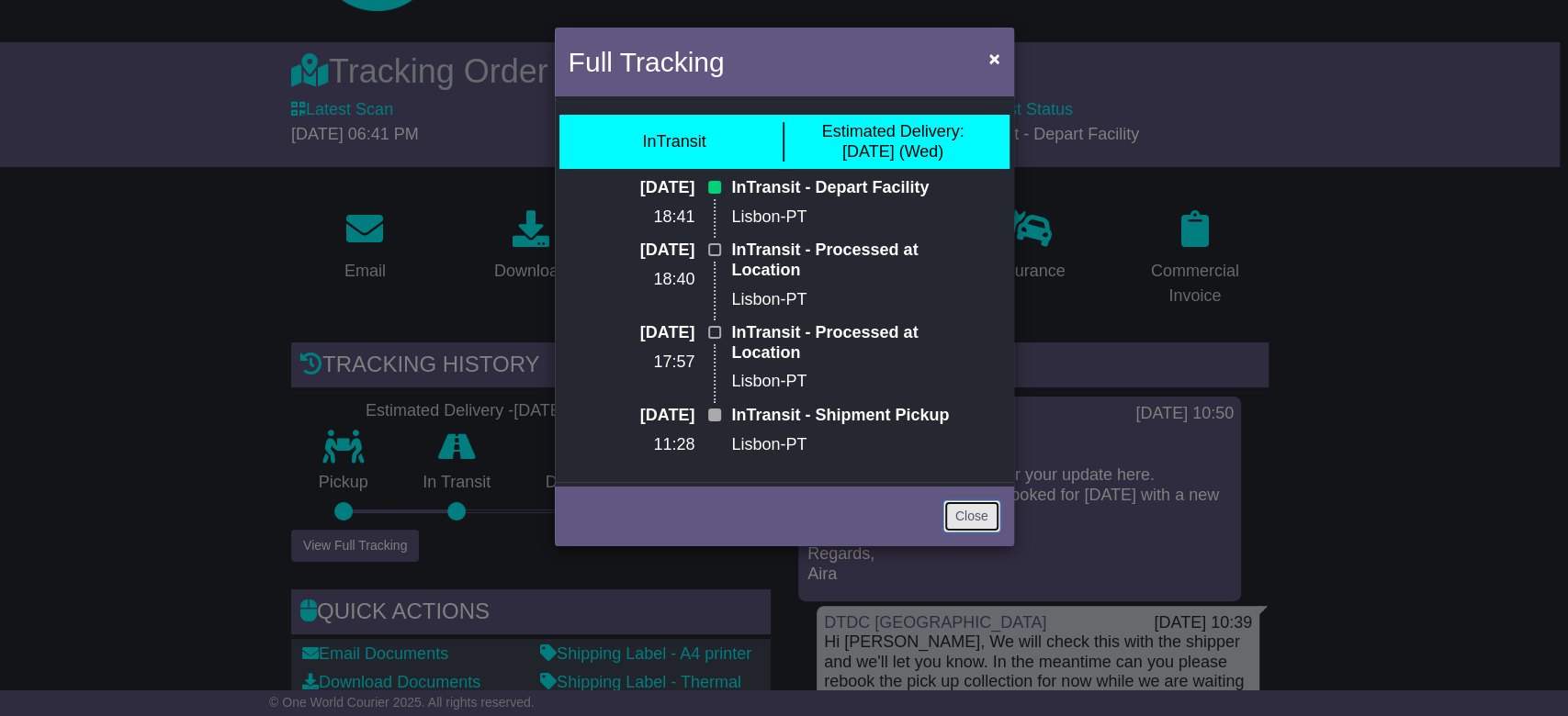
click at [973, 514] on link "Close" at bounding box center [971, 516] width 57 height 32
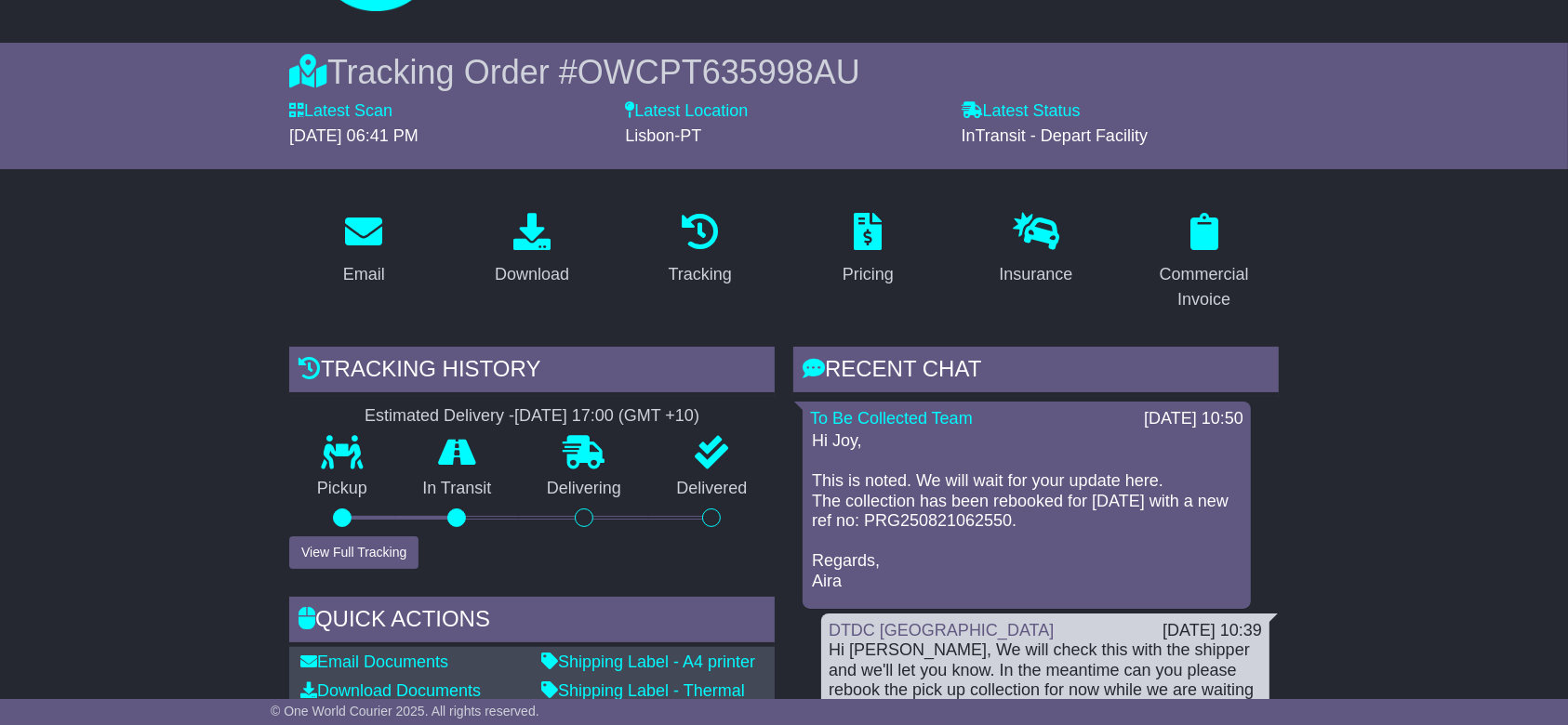
drag, startPoint x: 80, startPoint y: 368, endPoint x: 122, endPoint y: 286, distance: 92.1
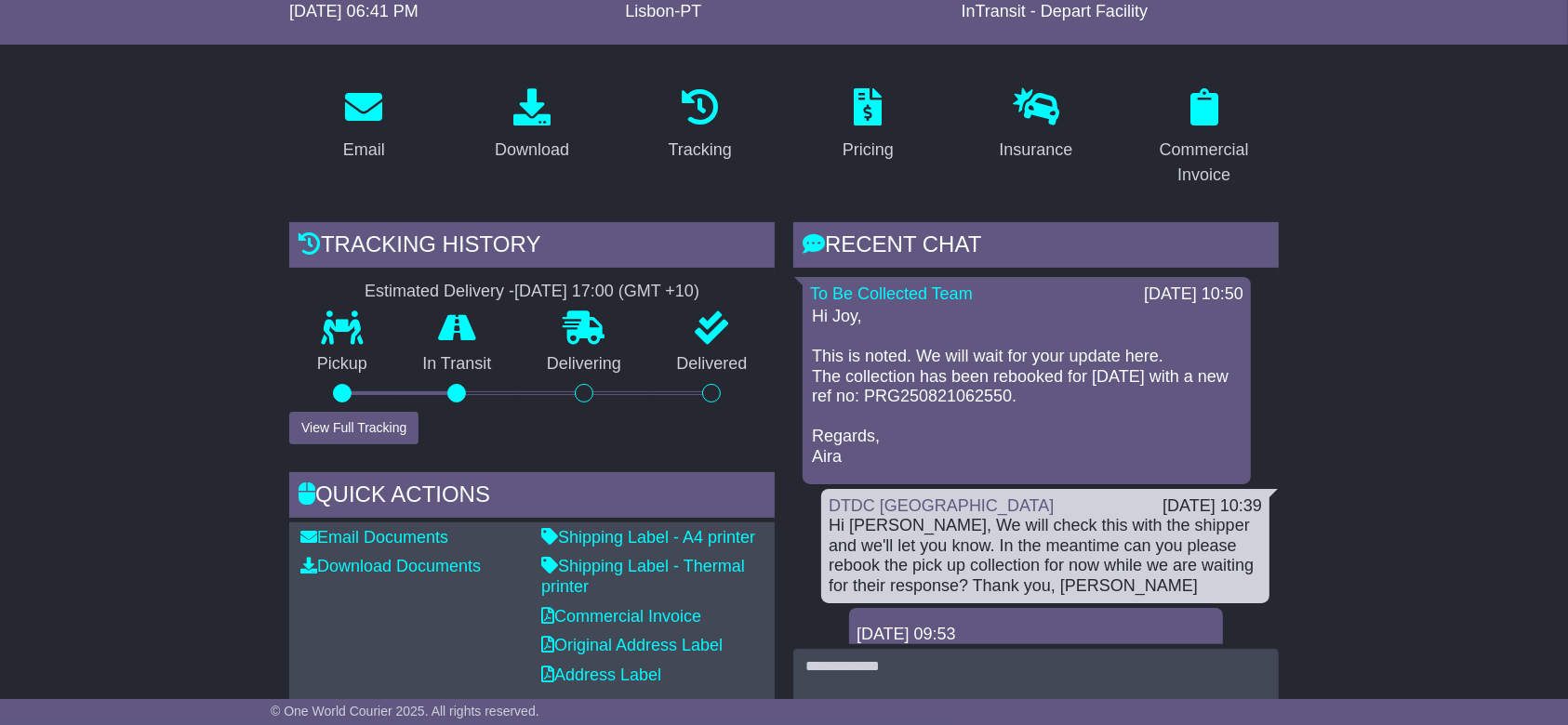
scroll to position [248, 0]
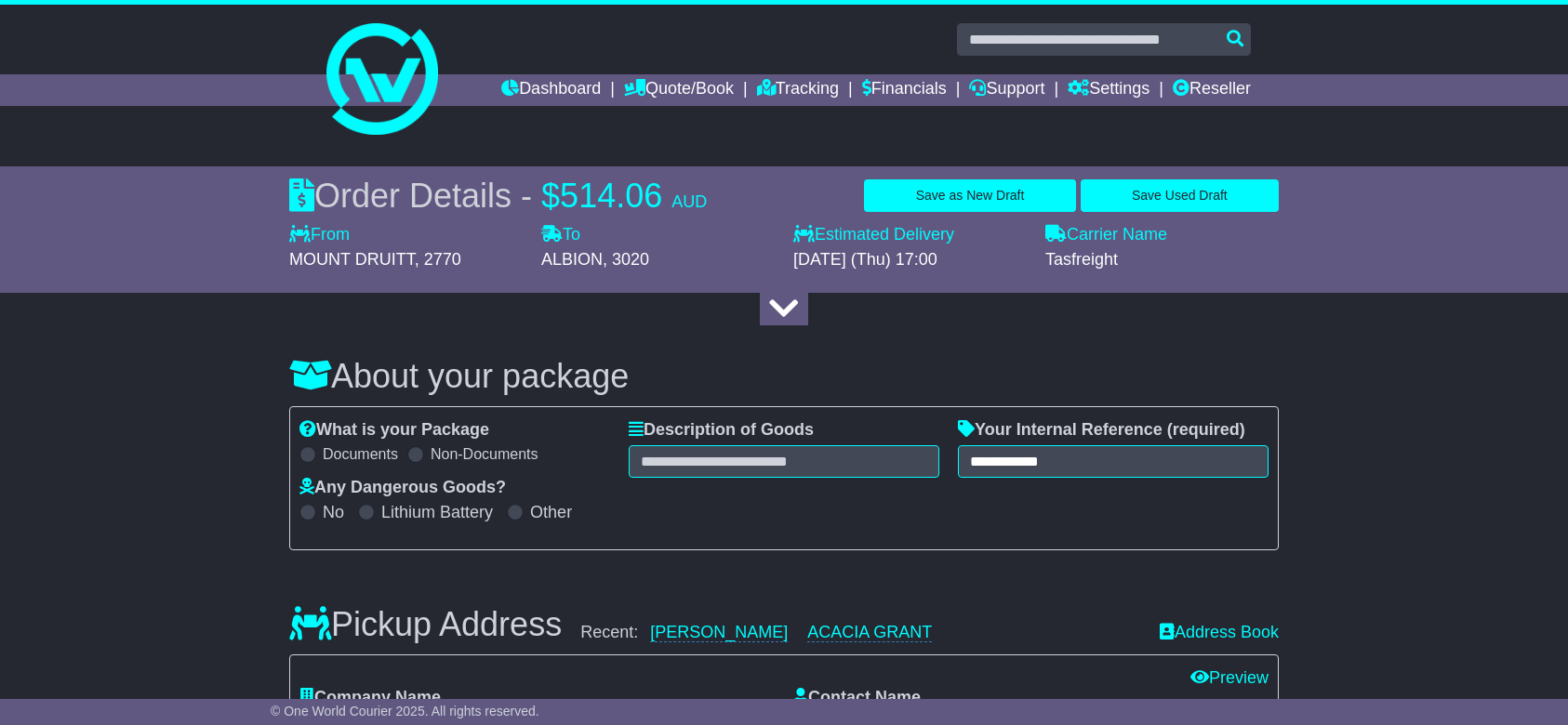
select select "**********"
select select "**"
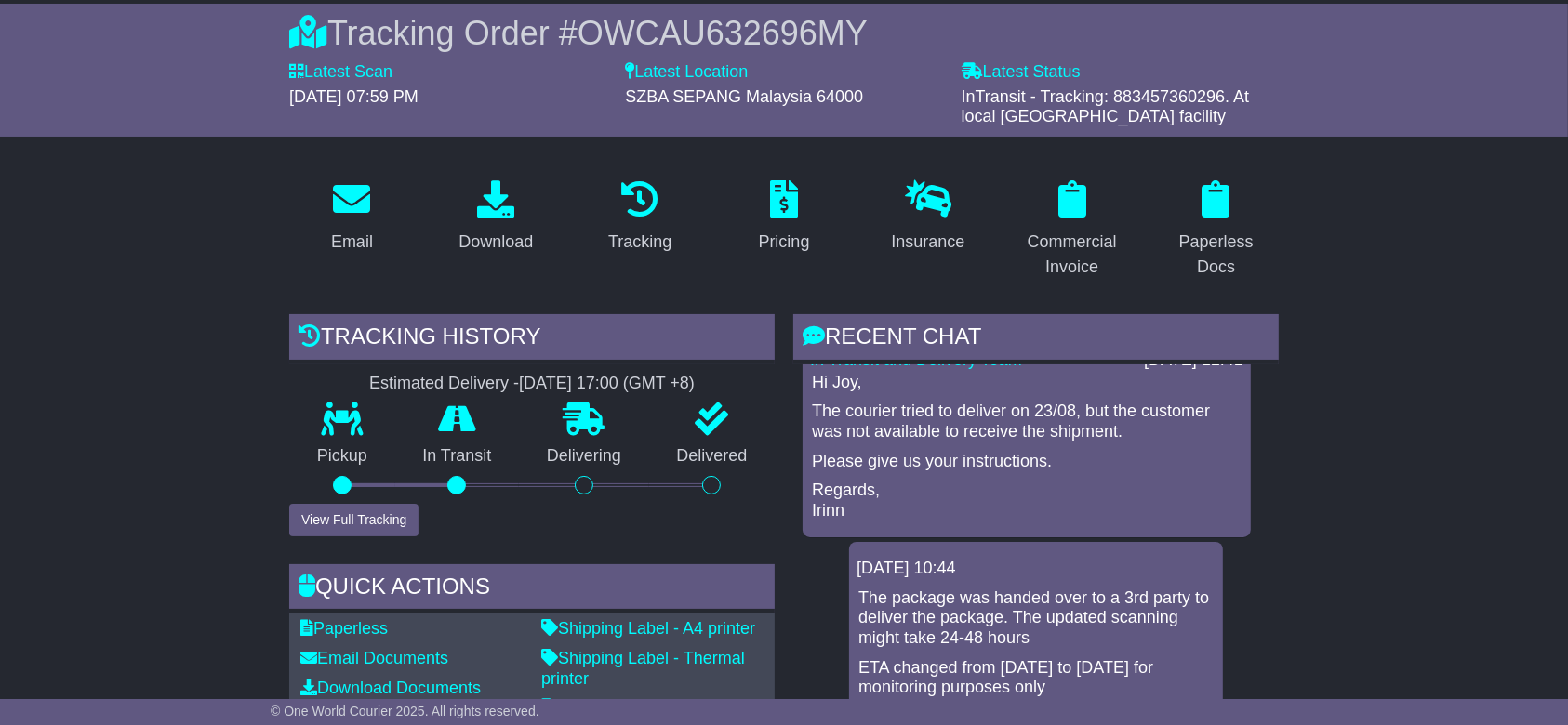
scroll to position [1116, 0]
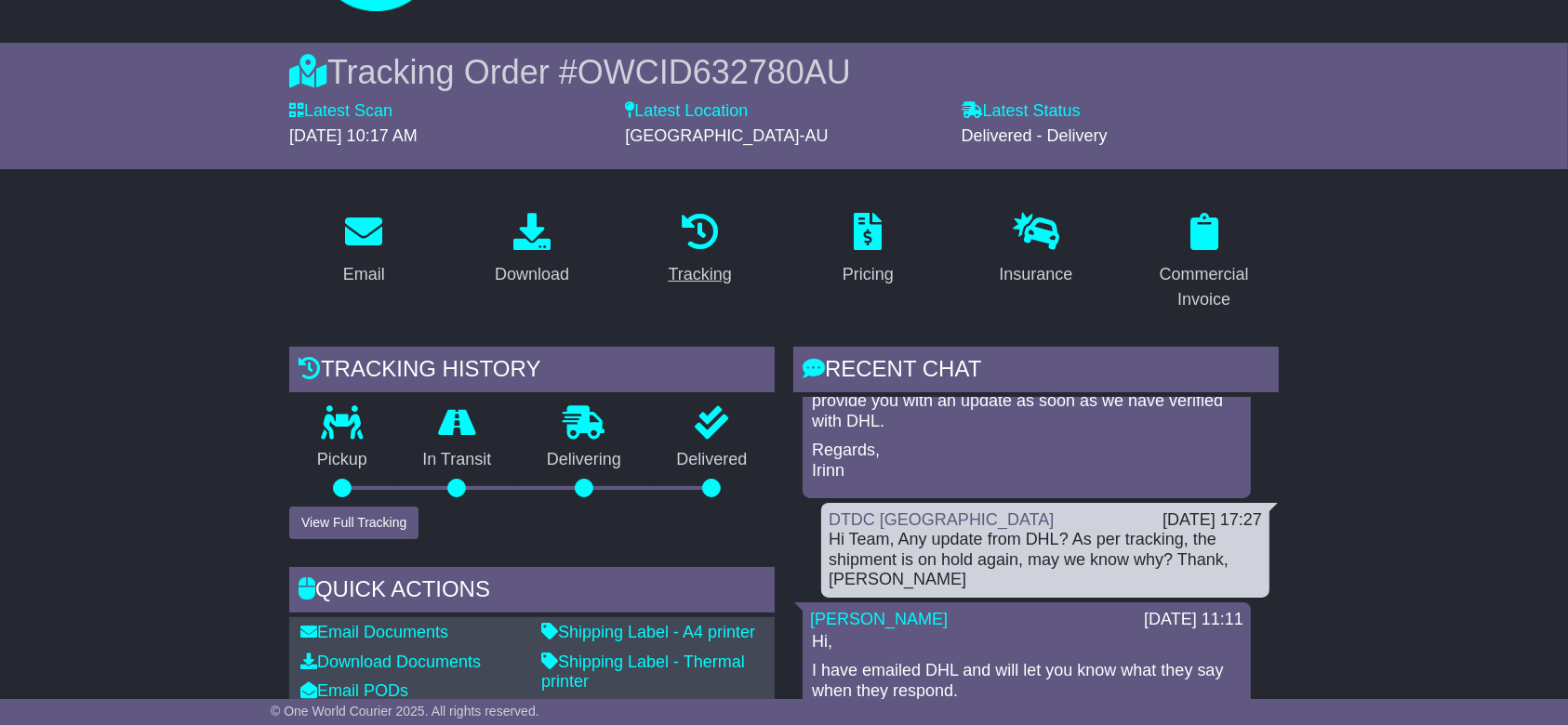
scroll to position [620, 0]
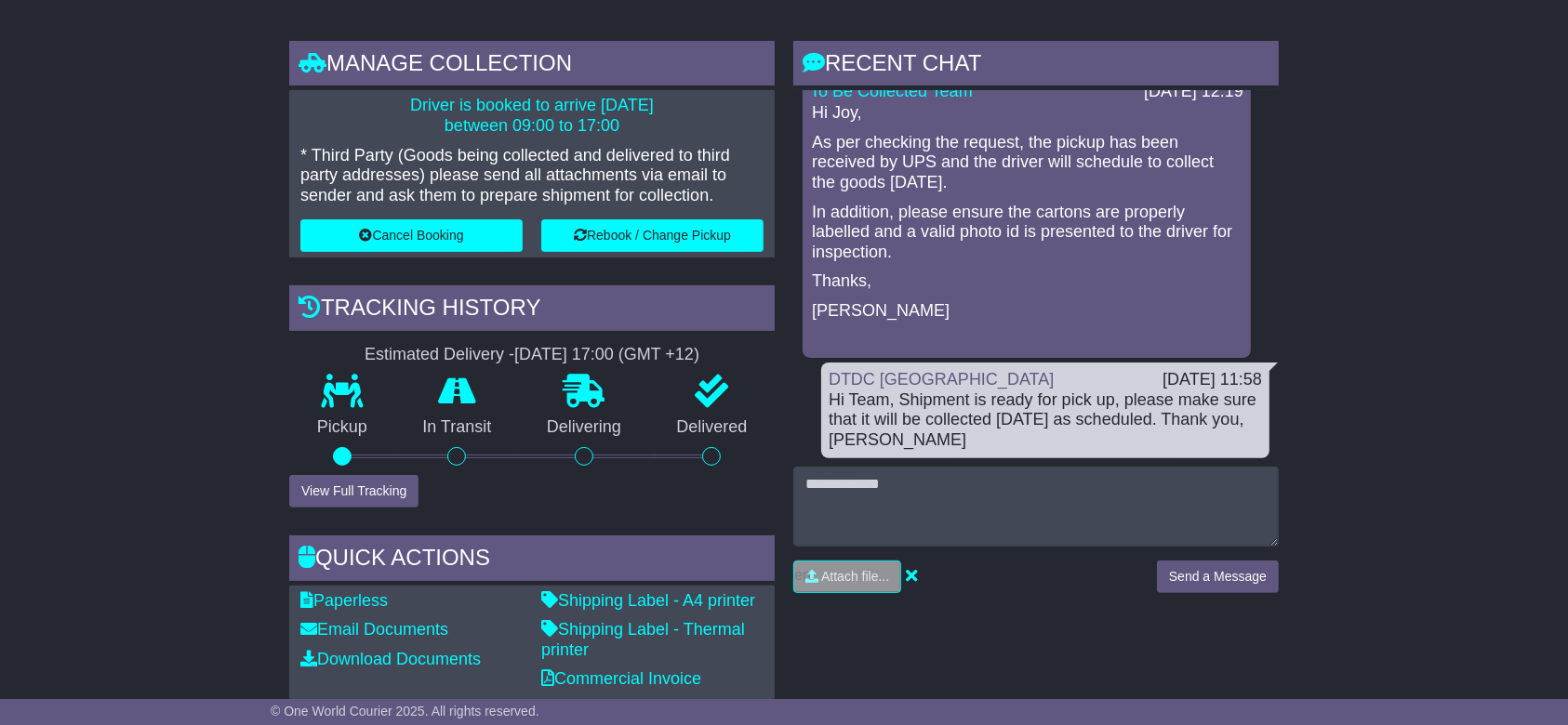
scroll to position [496, 0]
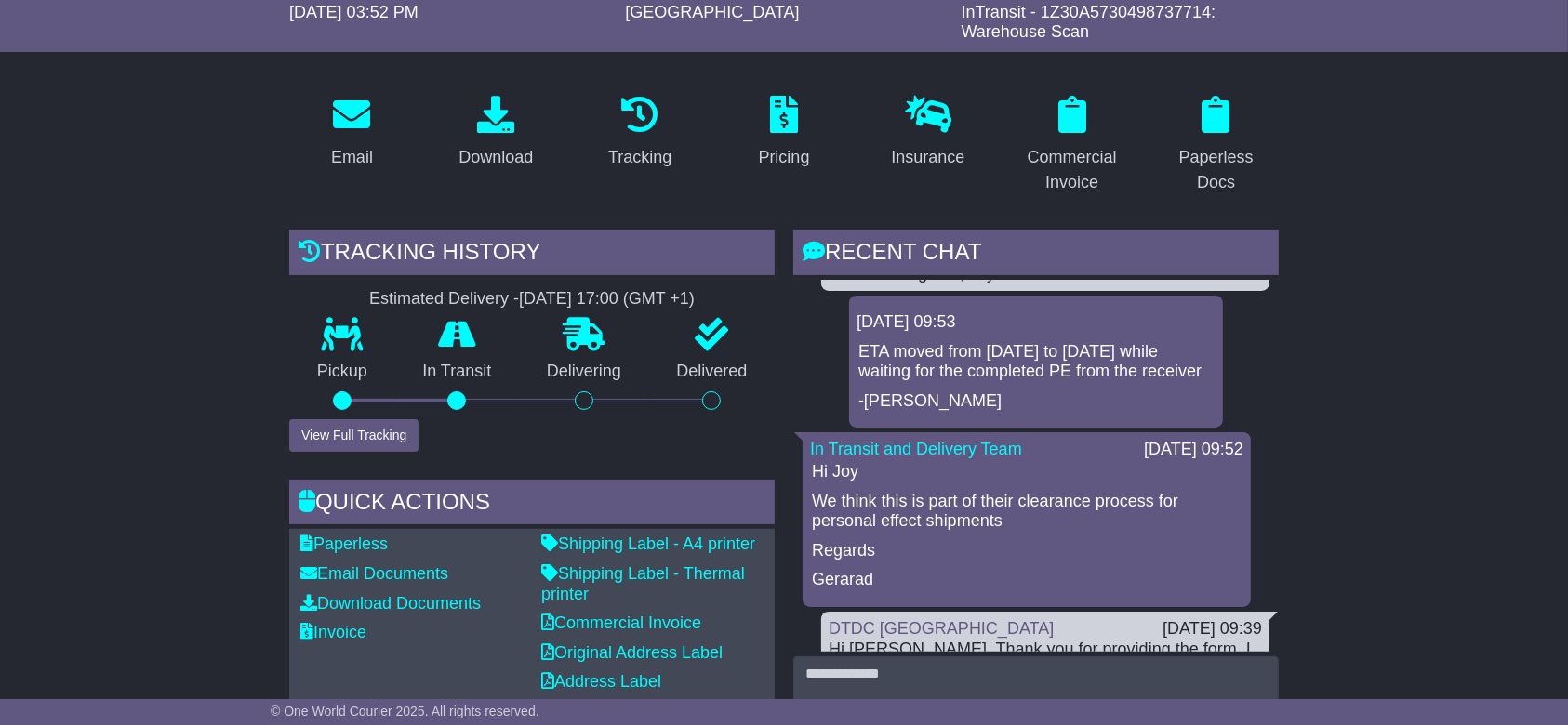
scroll to position [248, 0]
